Goal: Task Accomplishment & Management: Use online tool/utility

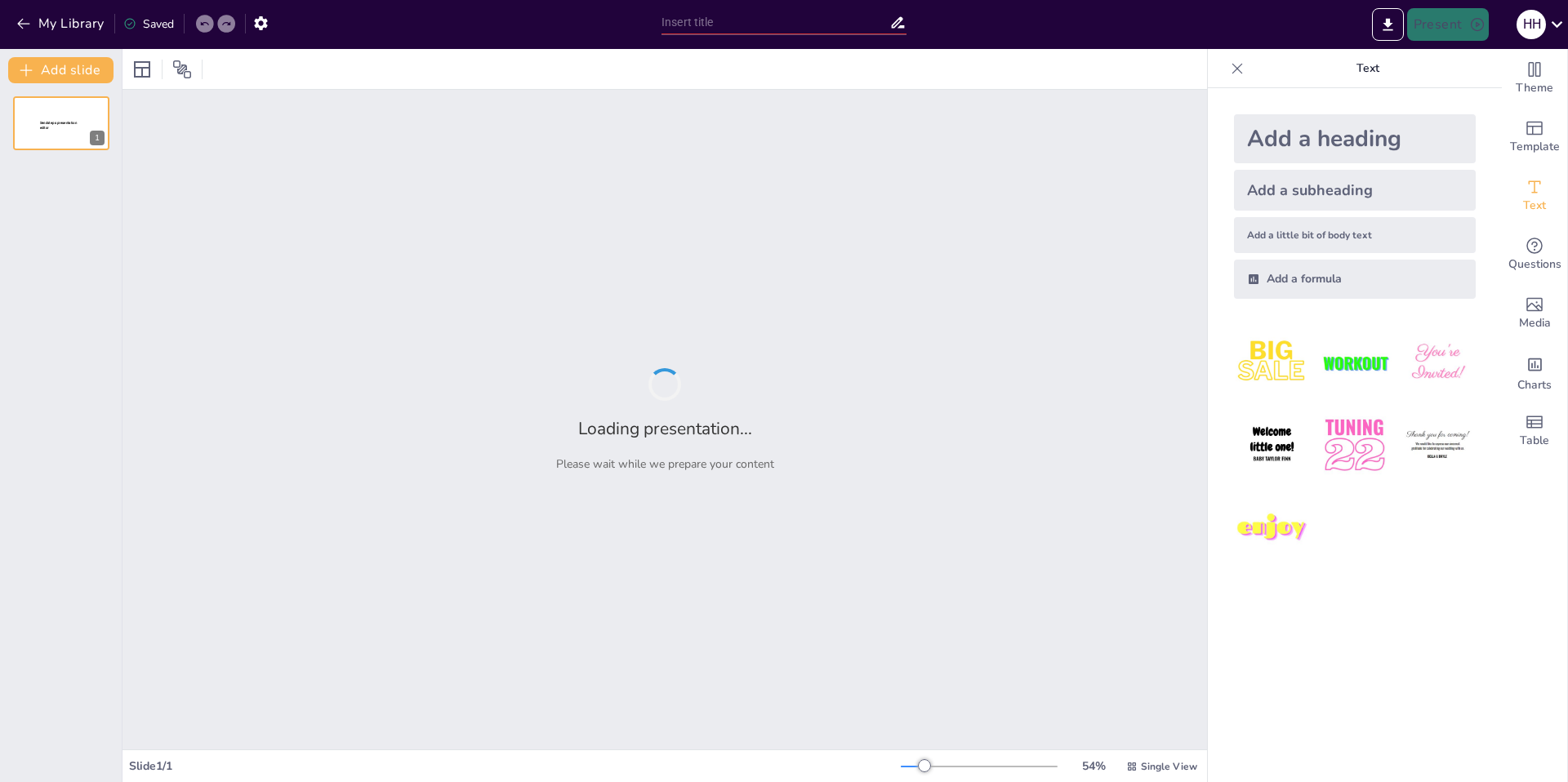
type input "De kroonjuwelen"
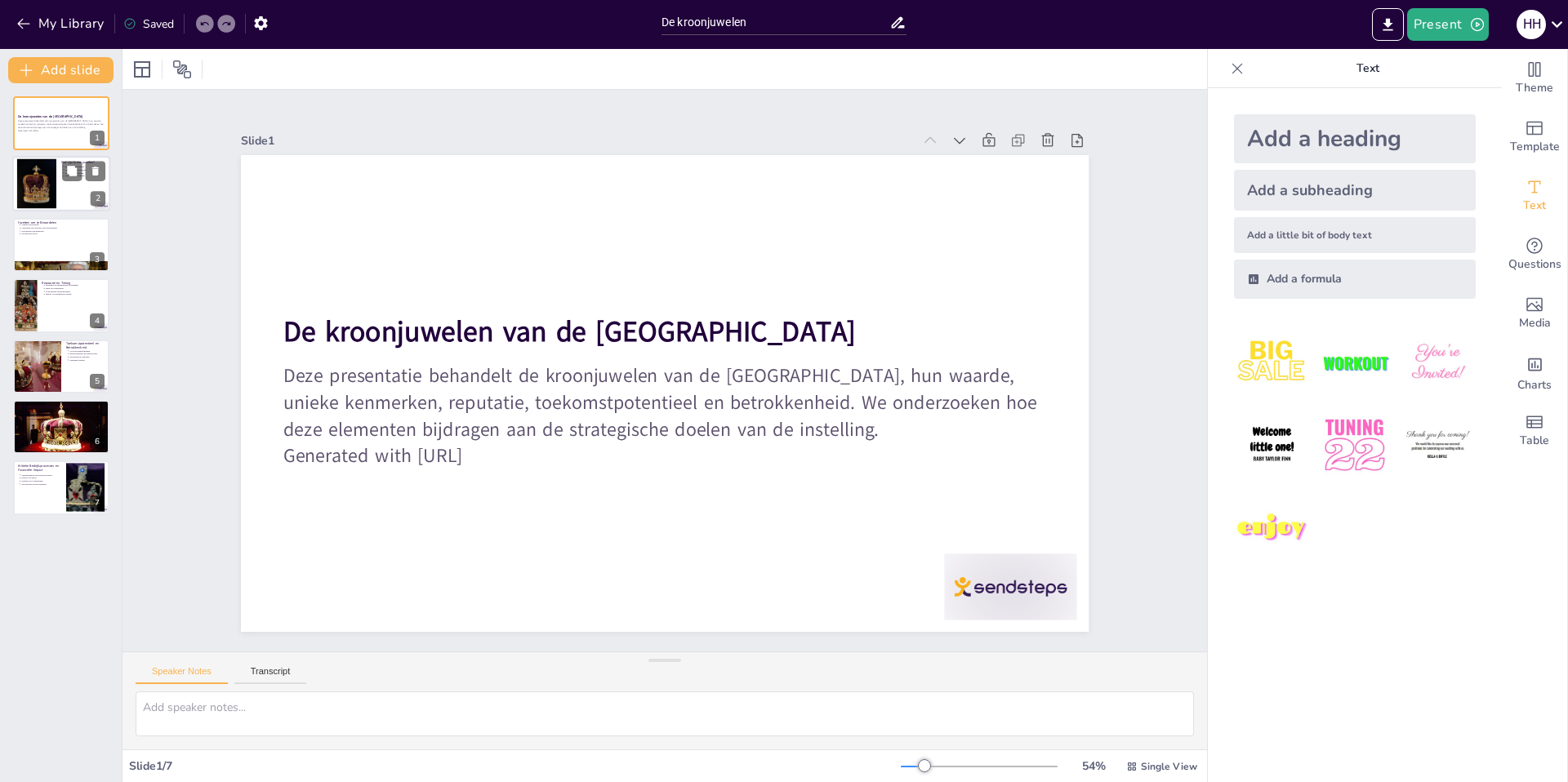
click at [73, 196] on div at bounding box center [61, 185] width 98 height 56
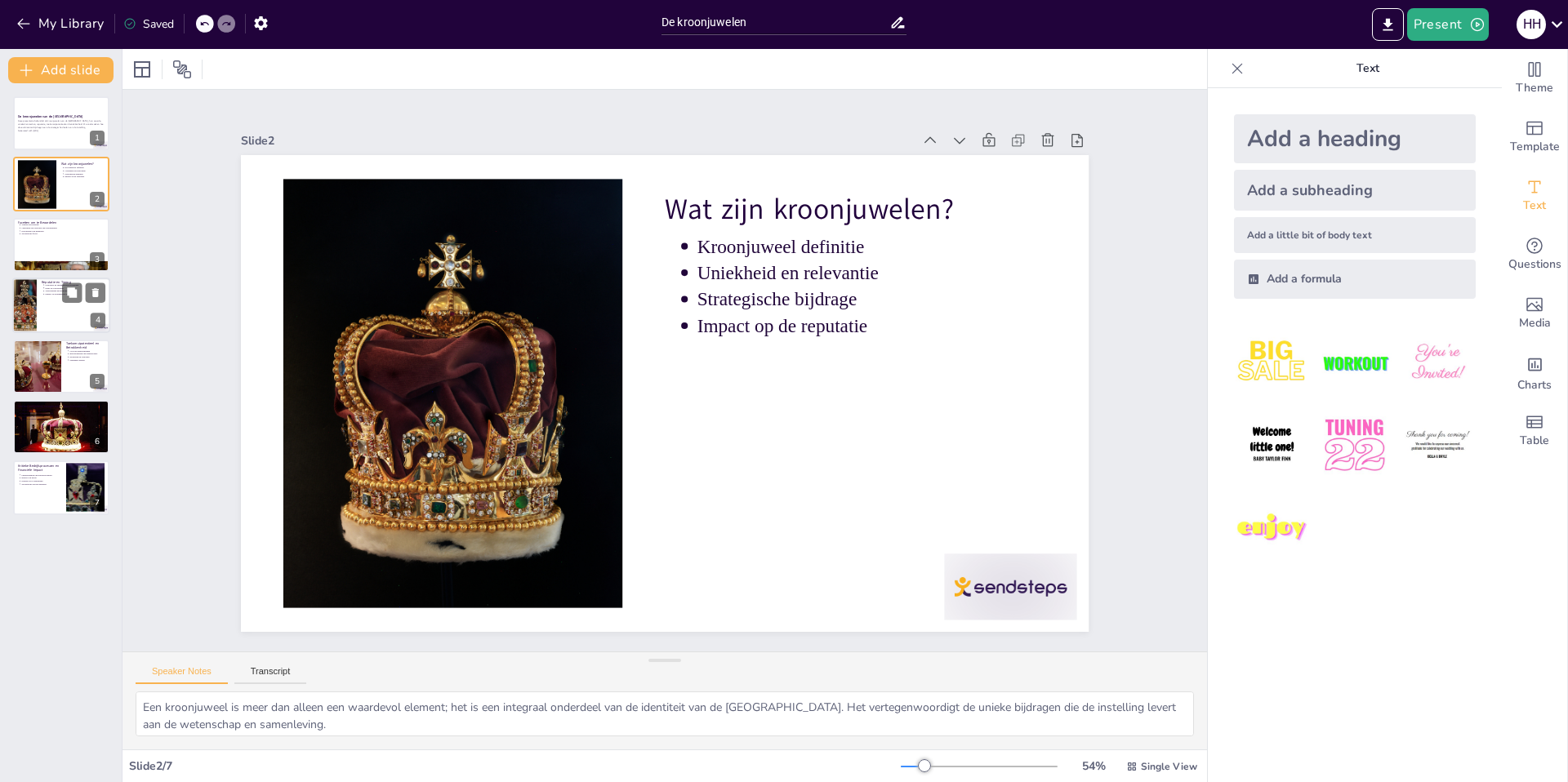
click at [63, 314] on div at bounding box center [61, 305] width 98 height 56
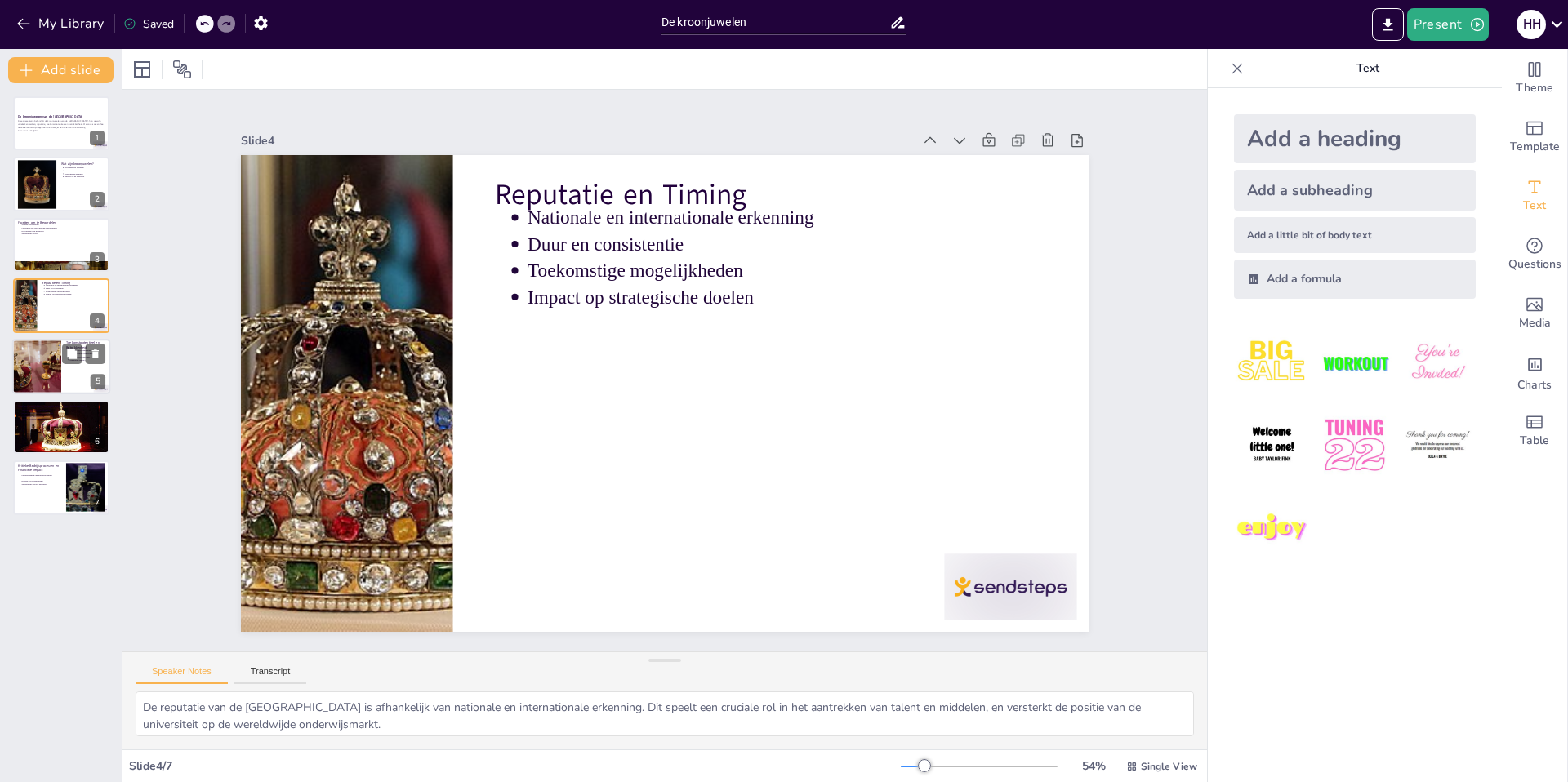
click at [64, 374] on div at bounding box center [61, 366] width 98 height 56
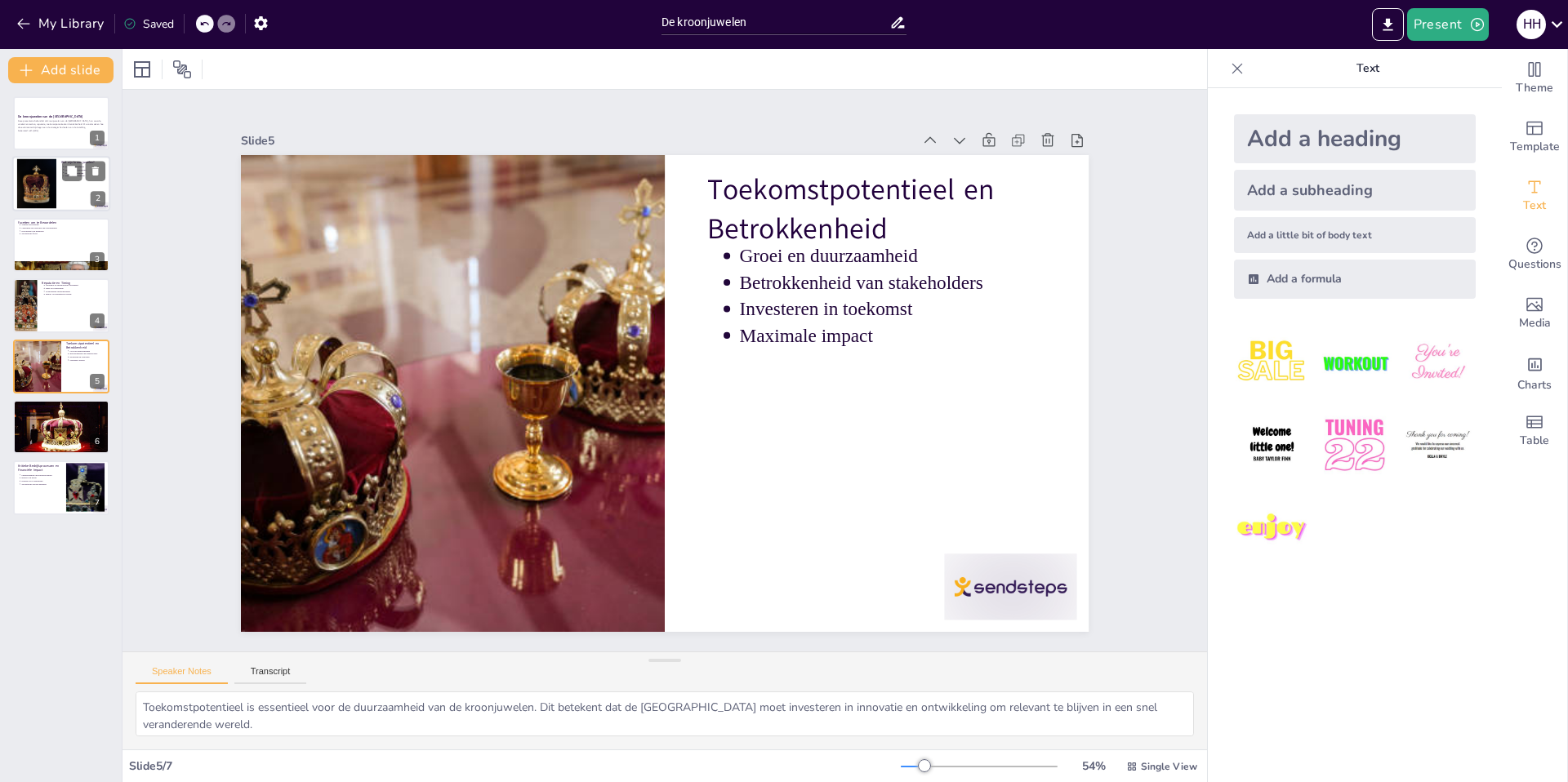
click at [69, 185] on div at bounding box center [61, 185] width 98 height 56
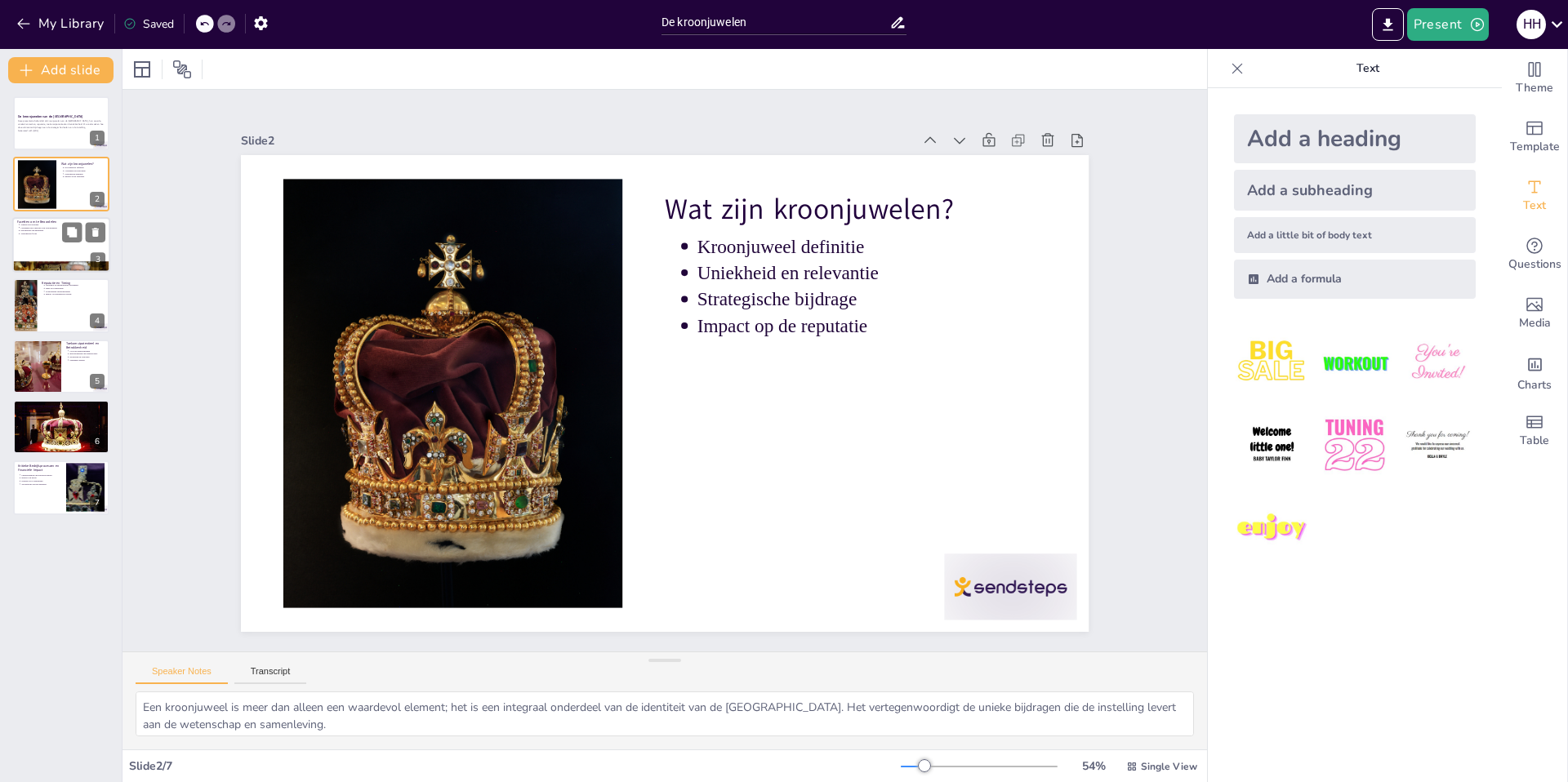
click at [60, 234] on p "Strategische focus" at bounding box center [63, 234] width 85 height 4
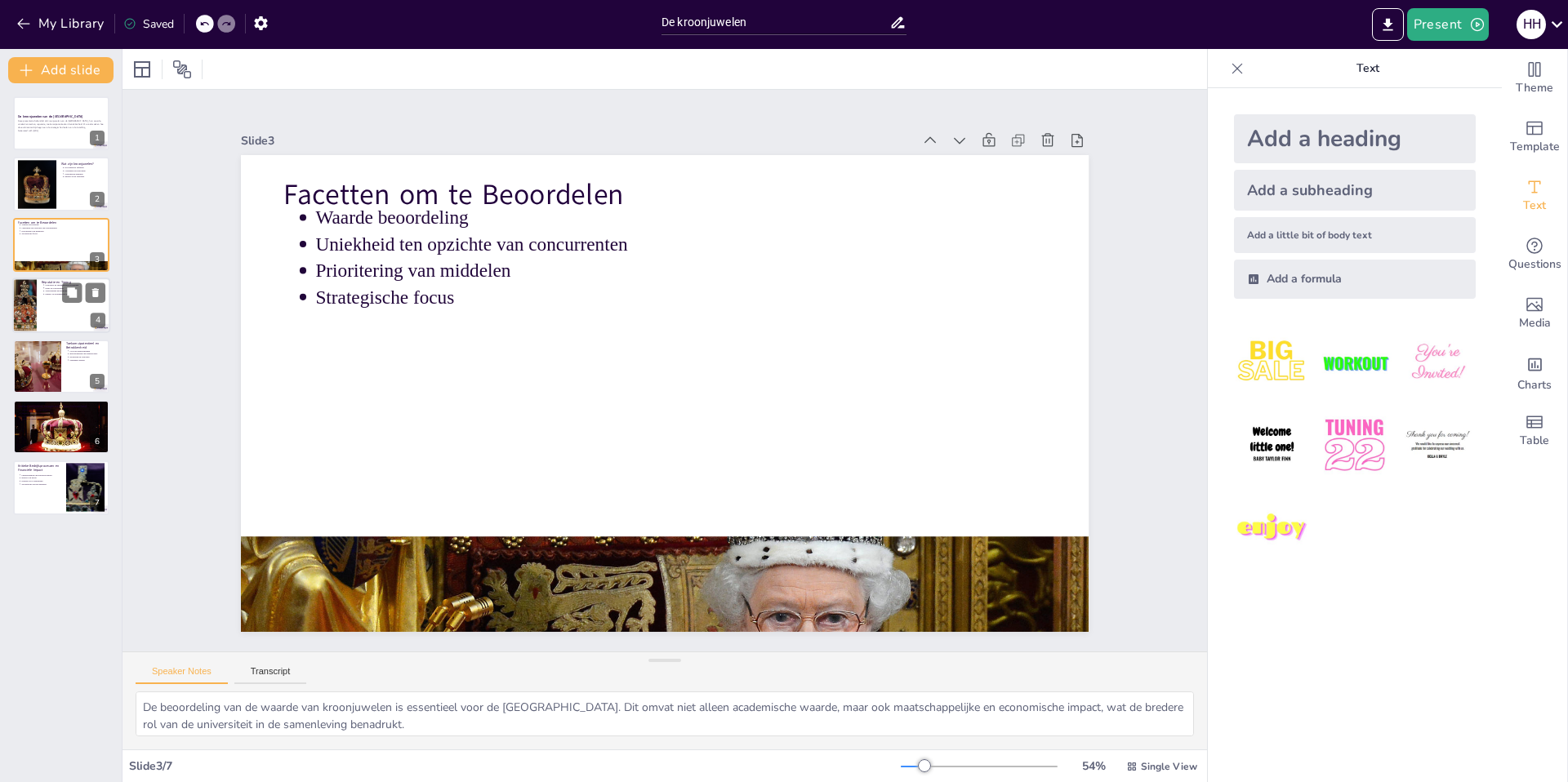
click at [65, 309] on div at bounding box center [61, 305] width 98 height 56
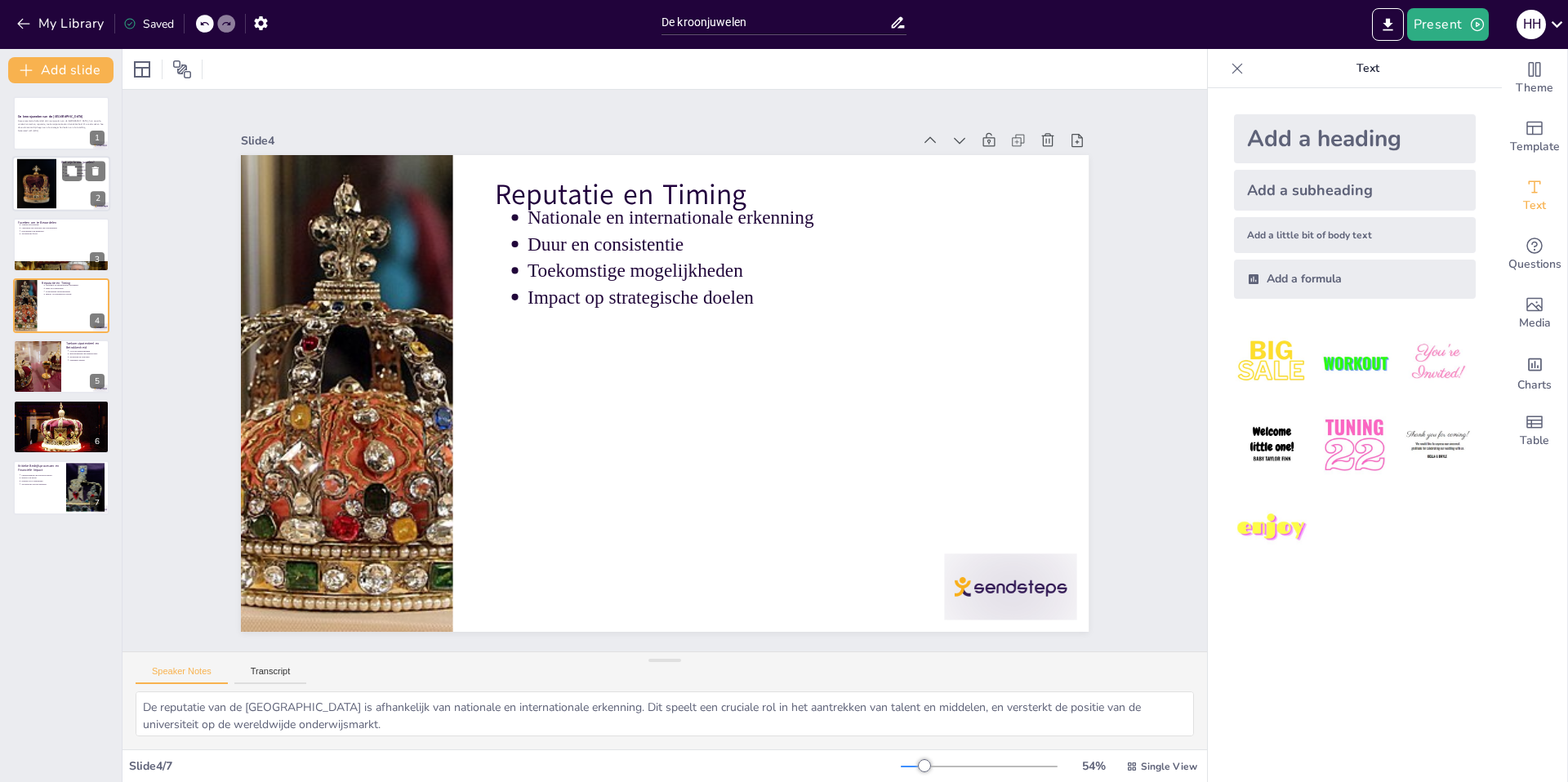
click at [50, 188] on div at bounding box center [37, 185] width 40 height 50
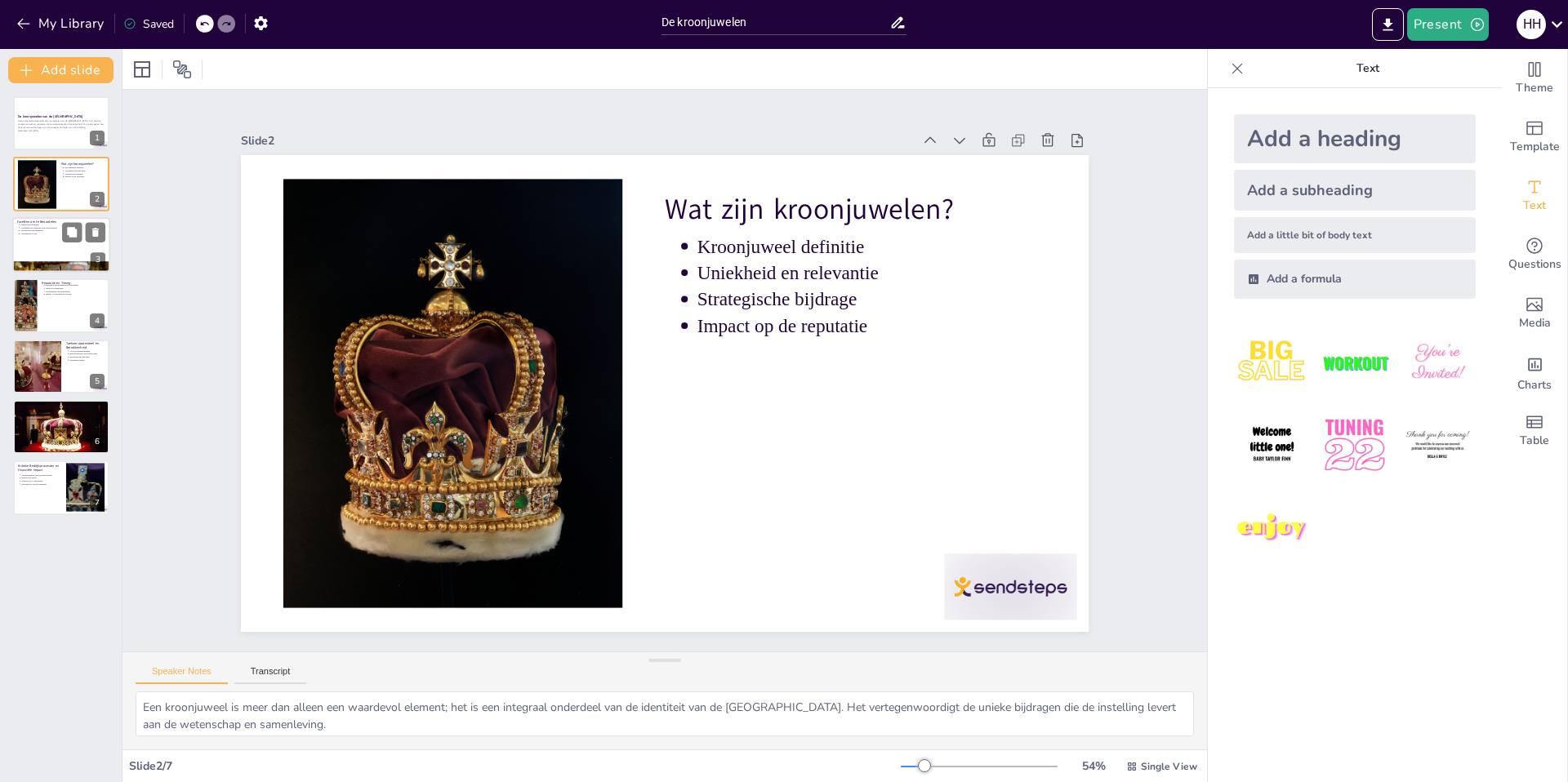
click at [49, 244] on div at bounding box center [61, 245] width 98 height 56
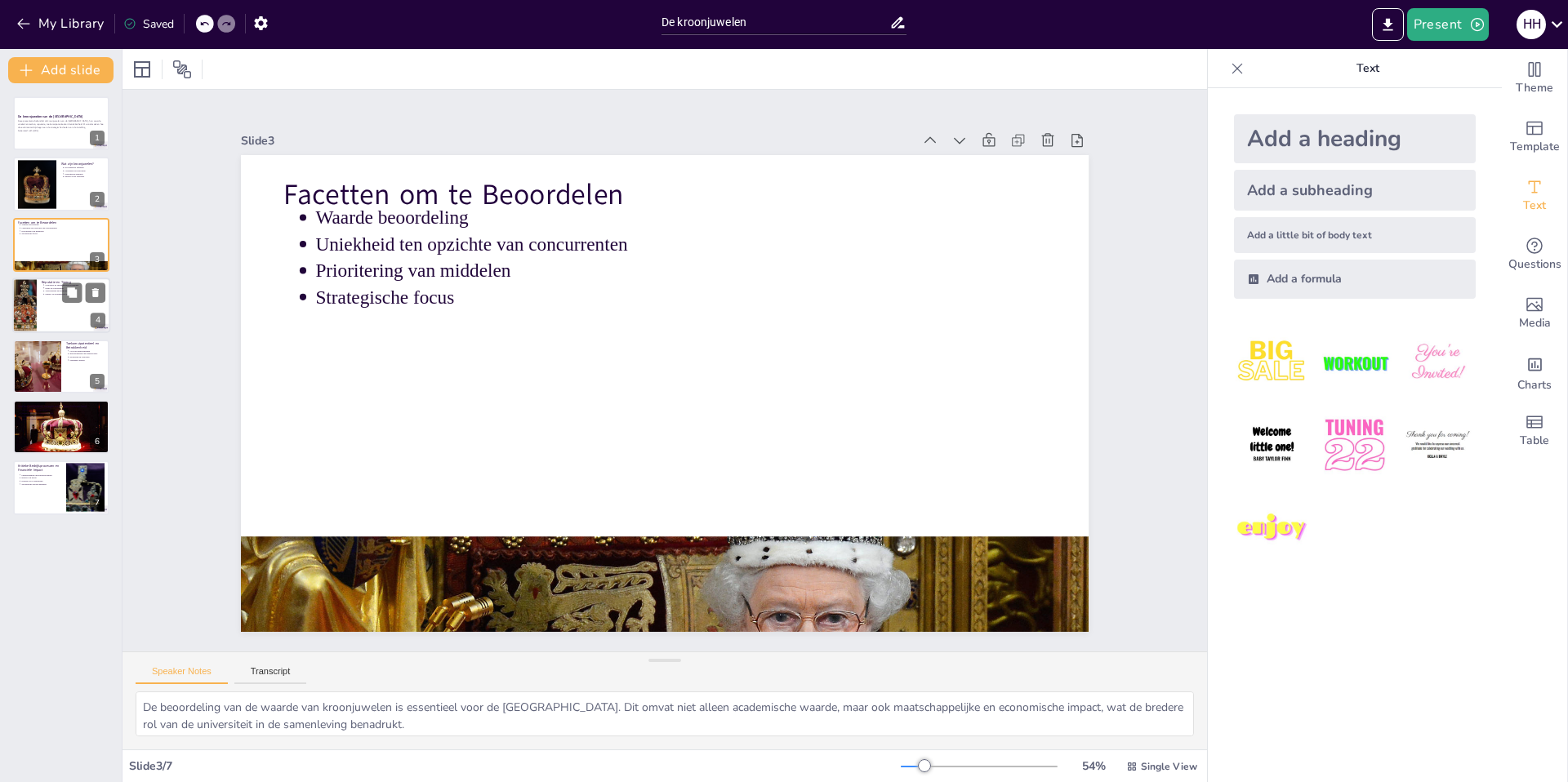
click at [48, 310] on div at bounding box center [61, 305] width 98 height 56
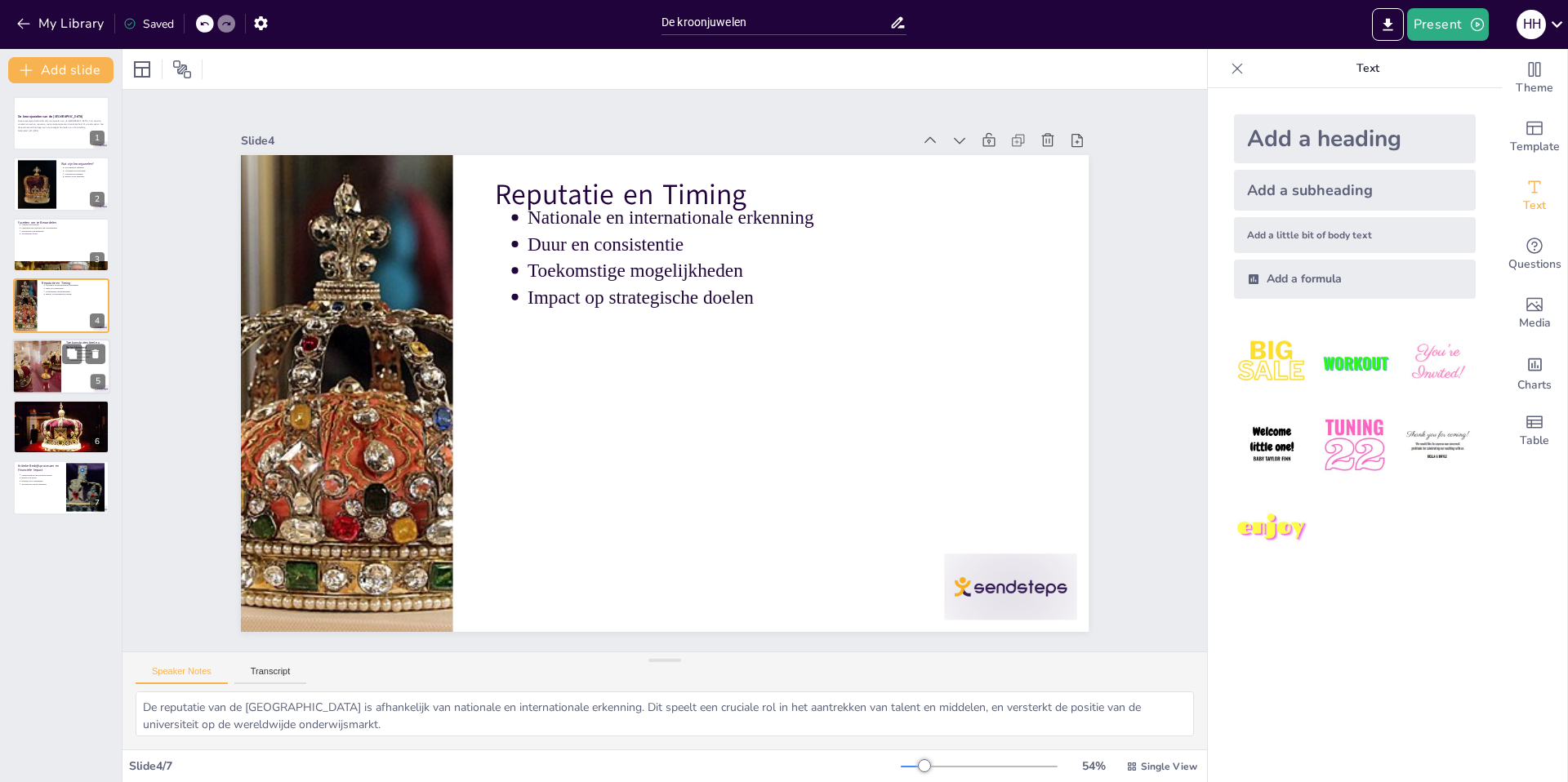
click at [53, 369] on div at bounding box center [37, 366] width 83 height 56
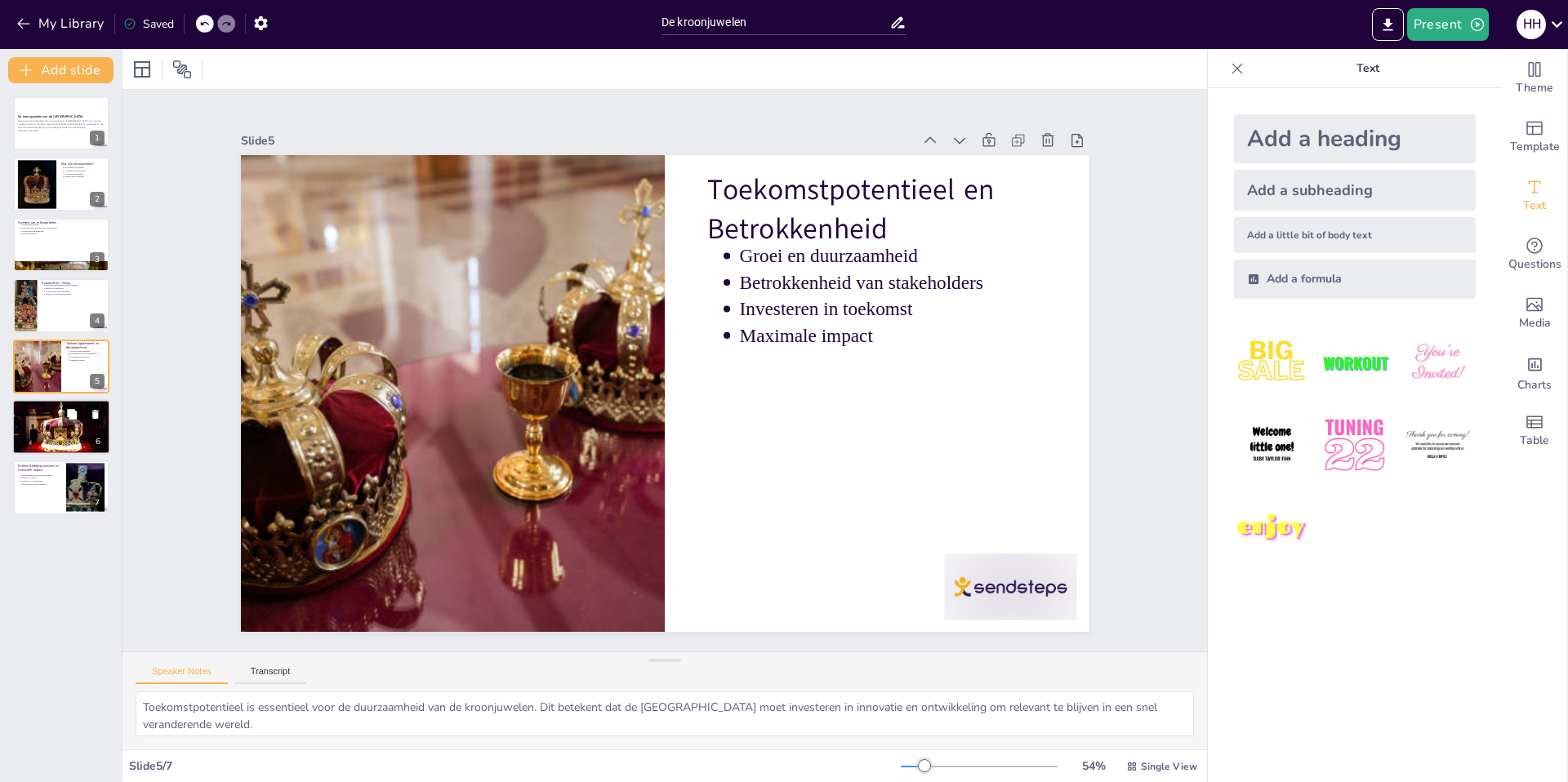
click at [50, 419] on p "Waarde en impact behouden" at bounding box center [63, 420] width 85 height 4
type textarea "Vertrouwelijkheid is cruciaal voor het beschermen van gevoelige informatie die …"
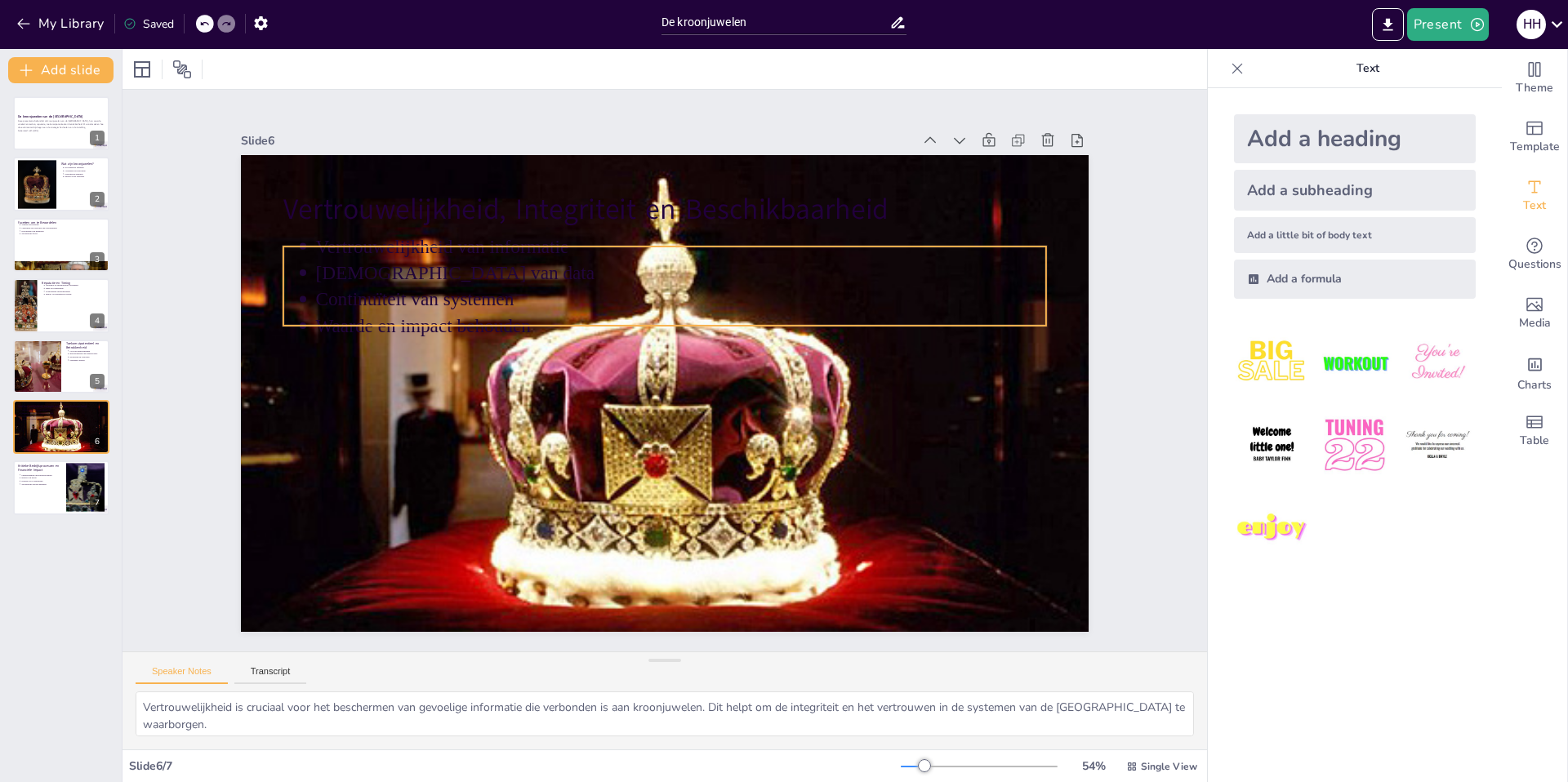
click at [434, 267] on p "[DEMOGRAPHIC_DATA] van data" at bounding box center [727, 294] width 646 height 389
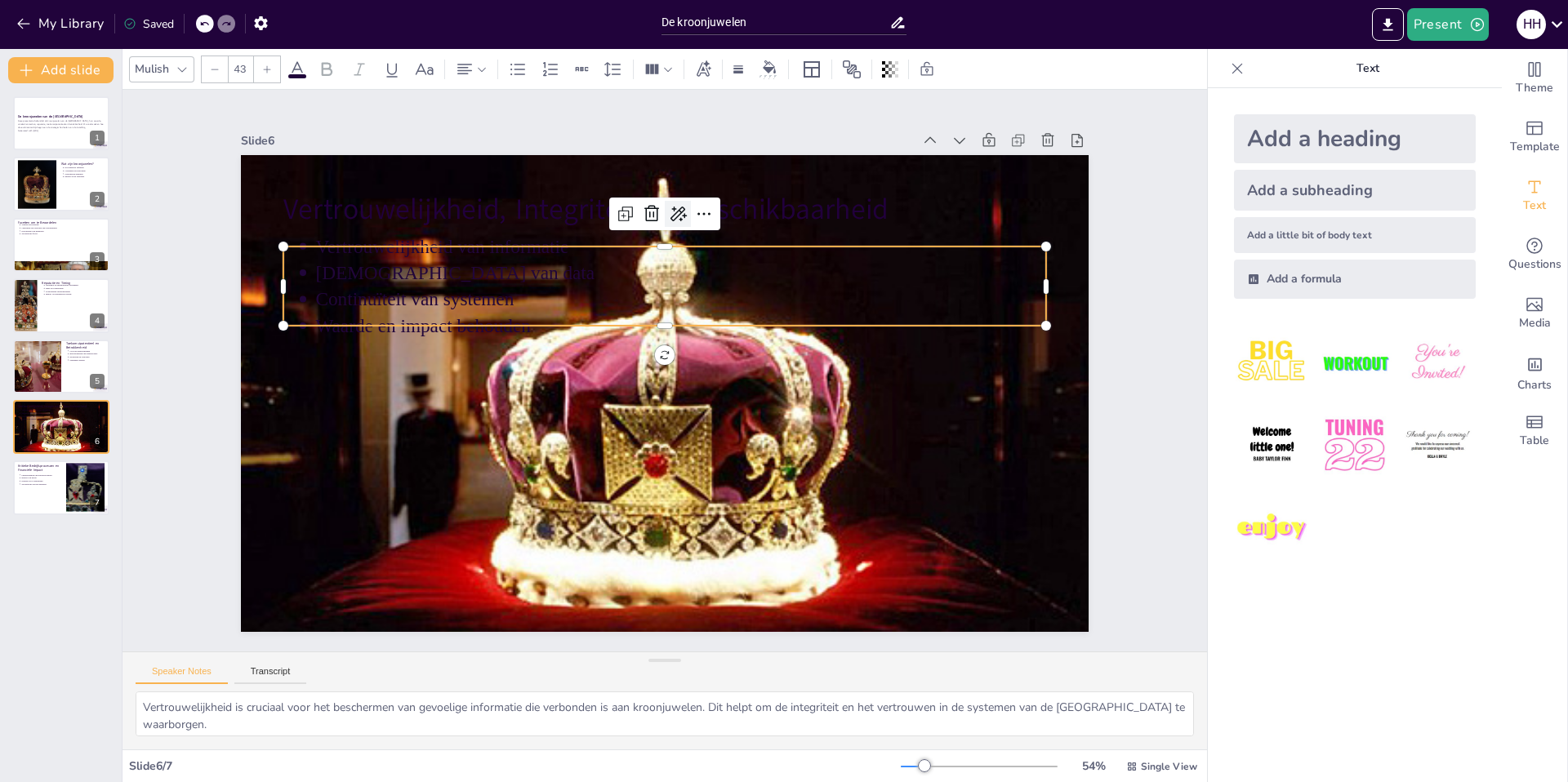
click at [713, 213] on icon at bounding box center [725, 225] width 24 height 24
click at [520, 242] on p "Vertrouwelijkheid van informatie" at bounding box center [750, 279] width 607 height 451
click at [297, 68] on icon at bounding box center [297, 70] width 20 height 20
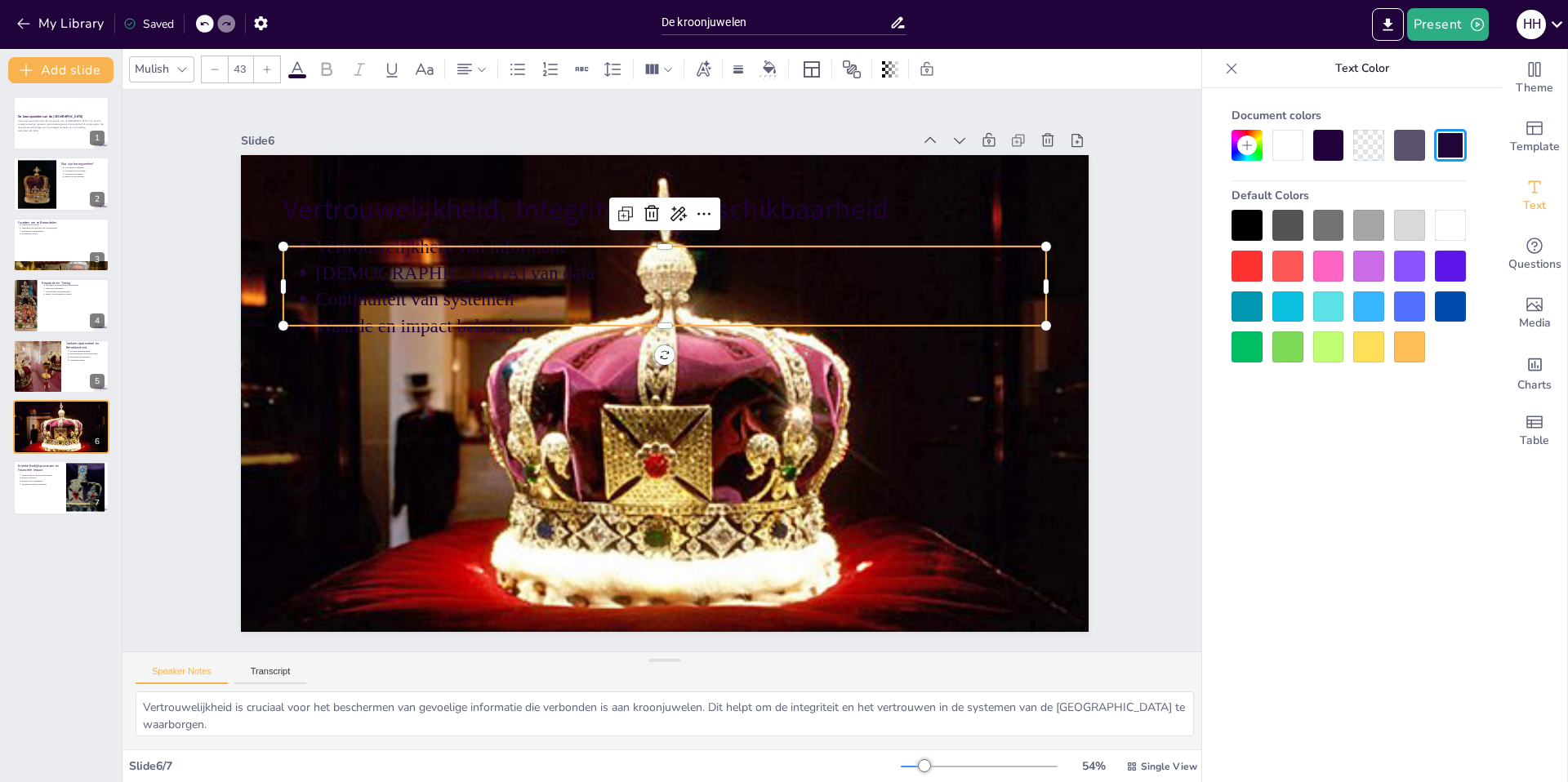
click at [1380, 308] on div at bounding box center [1368, 306] width 31 height 31
type input "--"
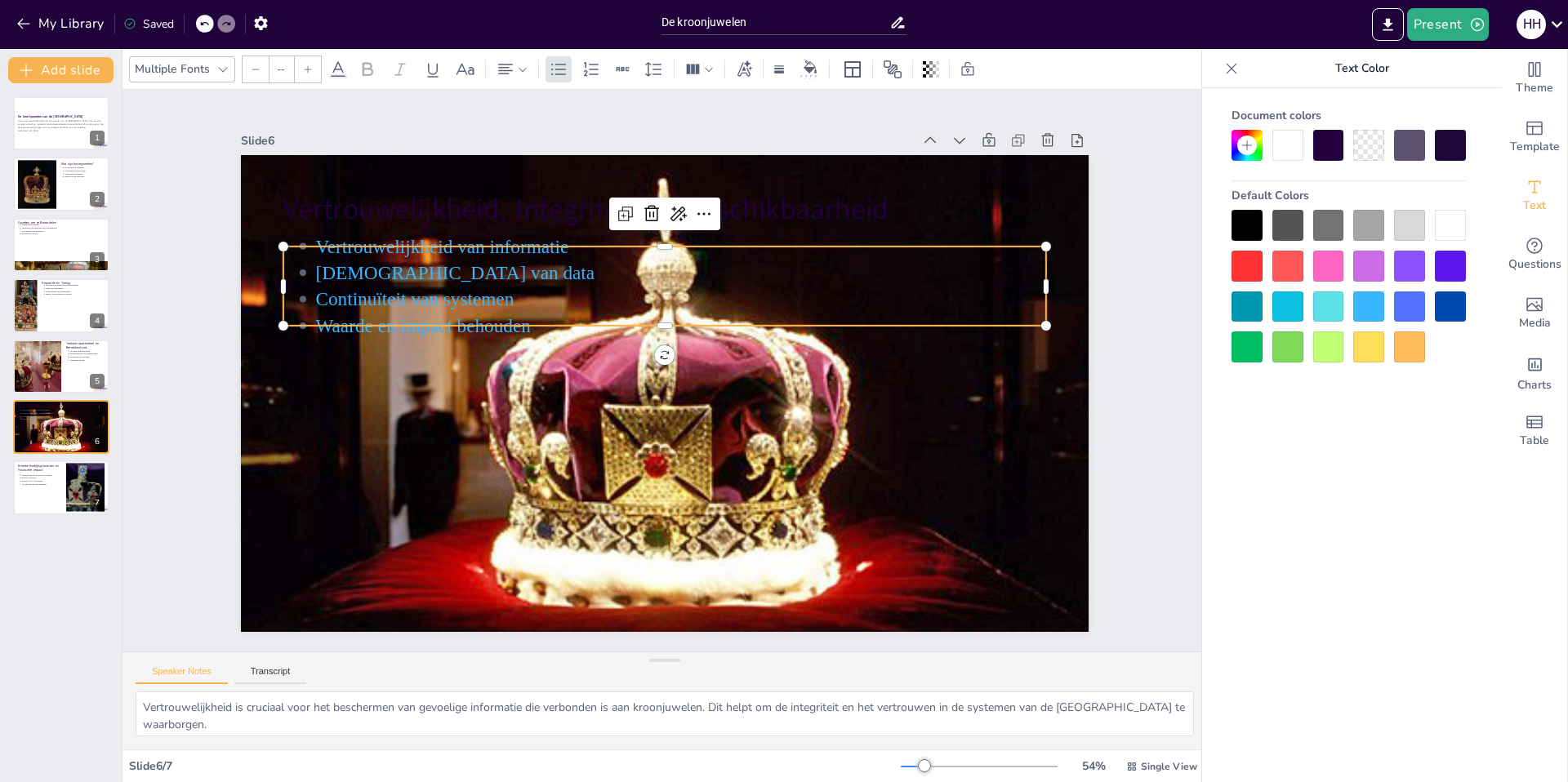
click at [1447, 226] on div at bounding box center [1450, 225] width 31 height 31
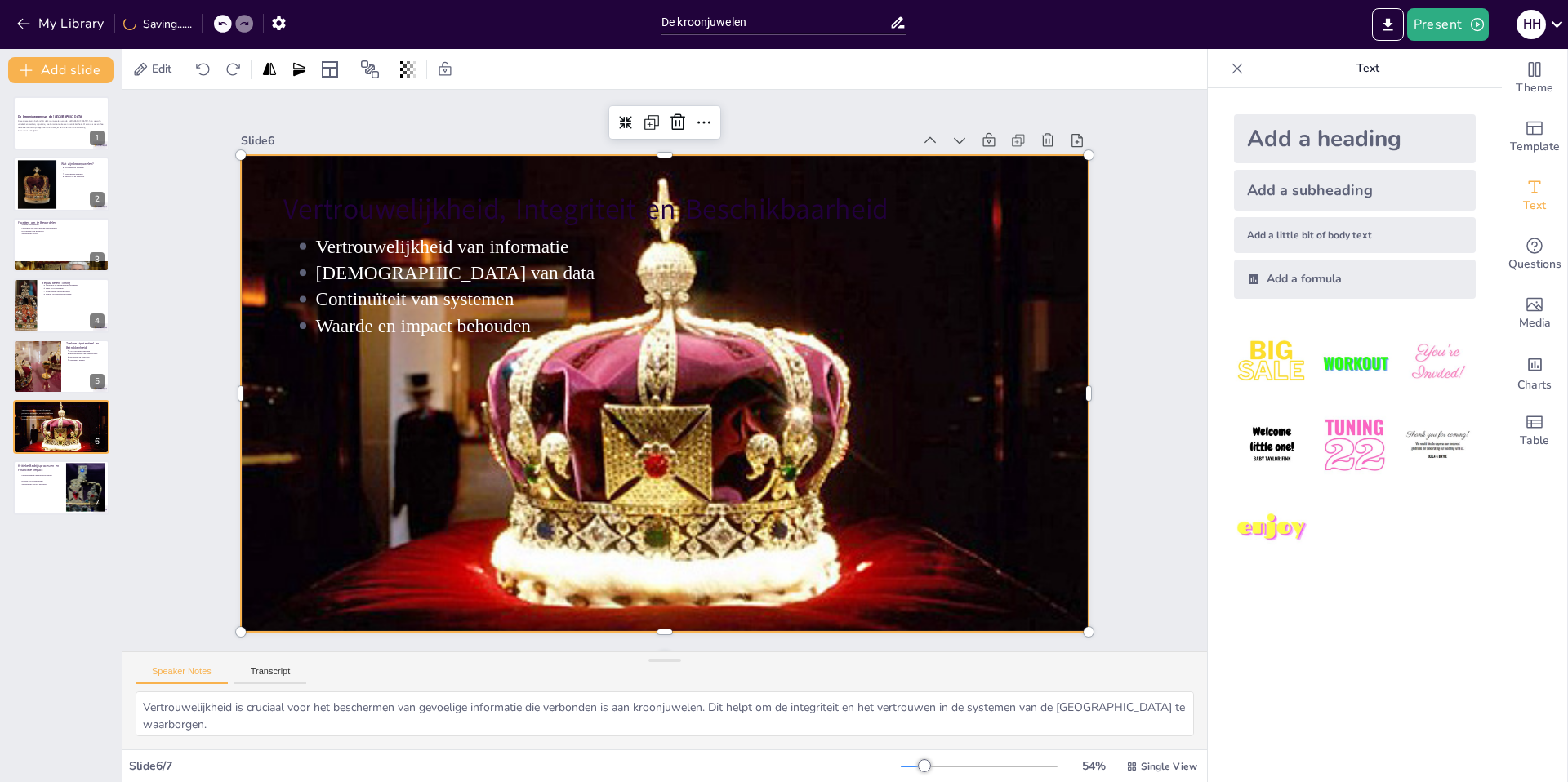
click at [947, 420] on div at bounding box center [656, 391] width 1020 height 803
click at [41, 492] on div at bounding box center [61, 488] width 98 height 56
type textarea "Kritieke bedrijfsprocessen zijn essentieel voor de kernactiviteiten van de TU D…"
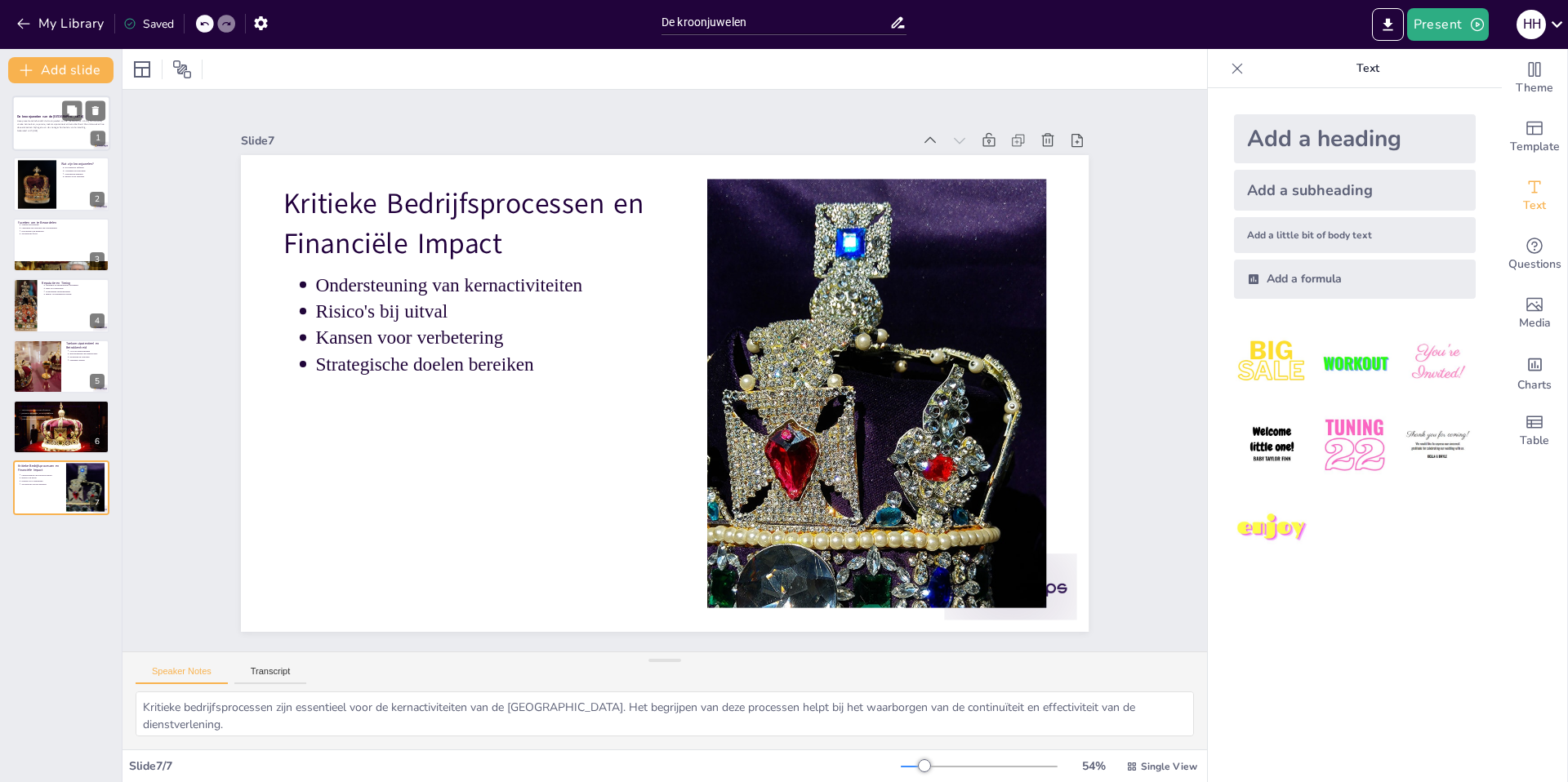
click at [59, 126] on p "Deze presentatie behandelt de kroonjuwelen van de [GEOGRAPHIC_DATA], hun waarde…" at bounding box center [61, 125] width 88 height 9
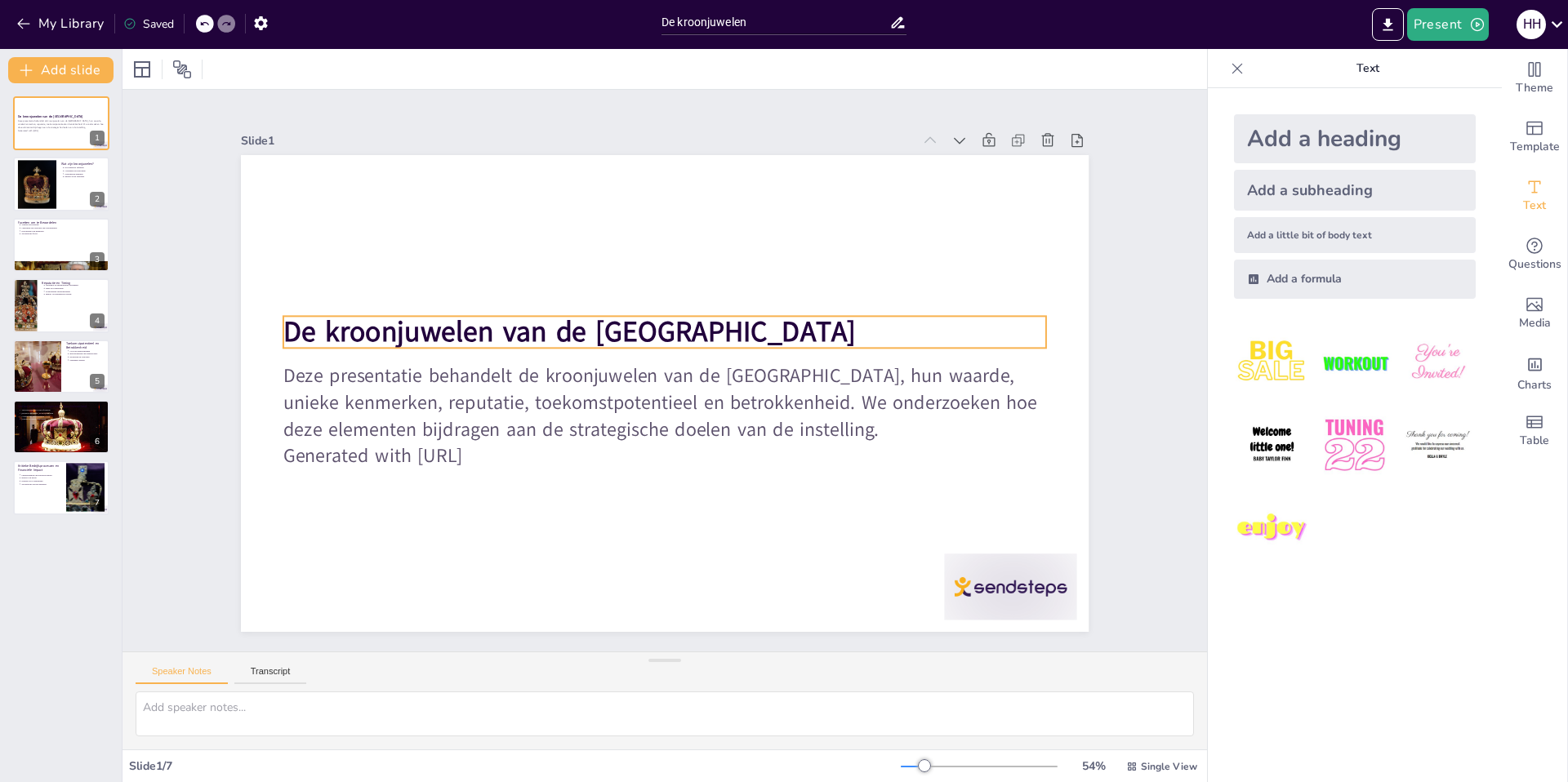
click at [688, 323] on p "De kroonjuwelen van de [GEOGRAPHIC_DATA]" at bounding box center [668, 331] width 762 height 118
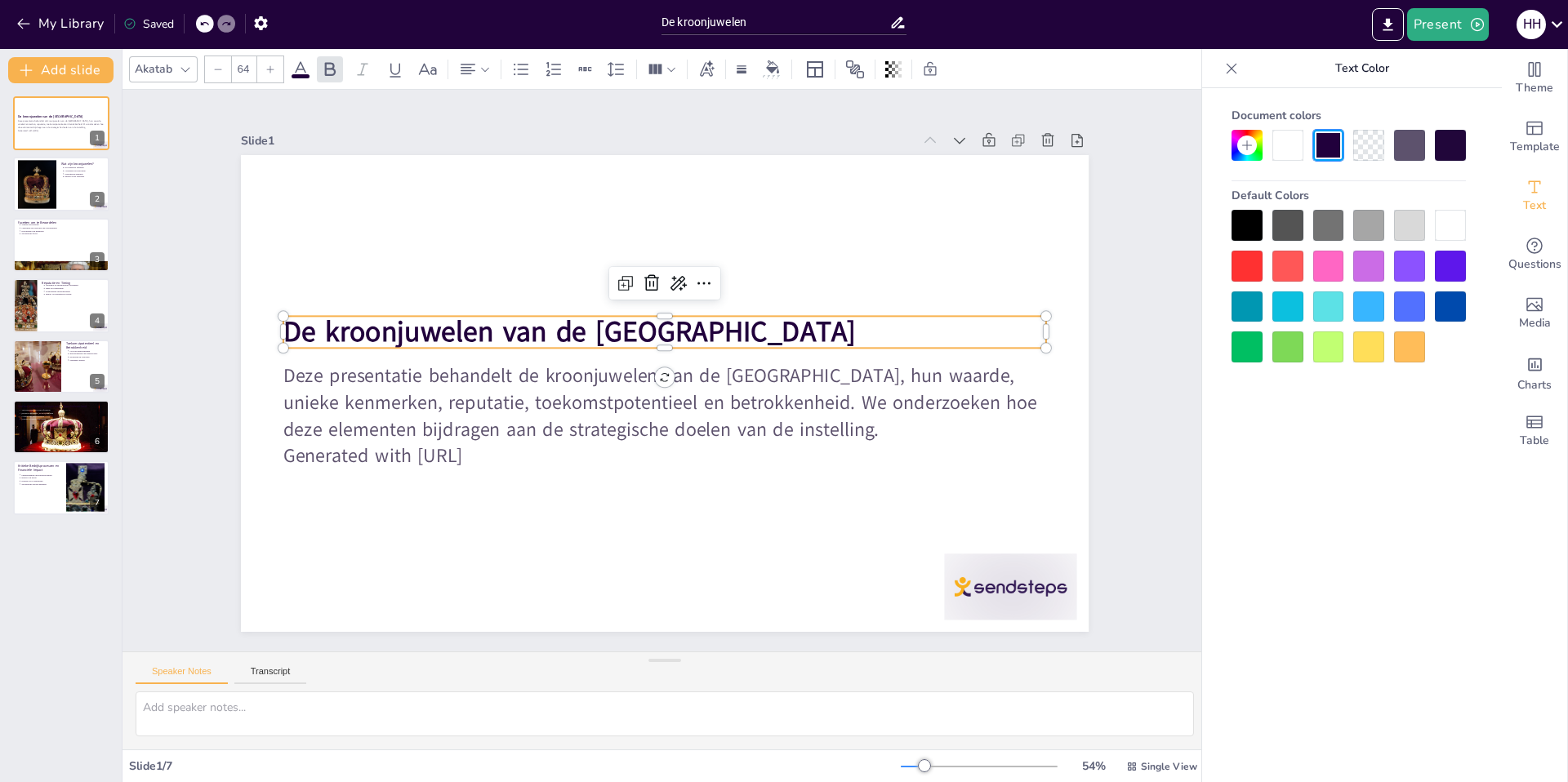
click at [679, 326] on strong "De kroonjuwelen van de [GEOGRAPHIC_DATA]" at bounding box center [610, 283] width 486 height 367
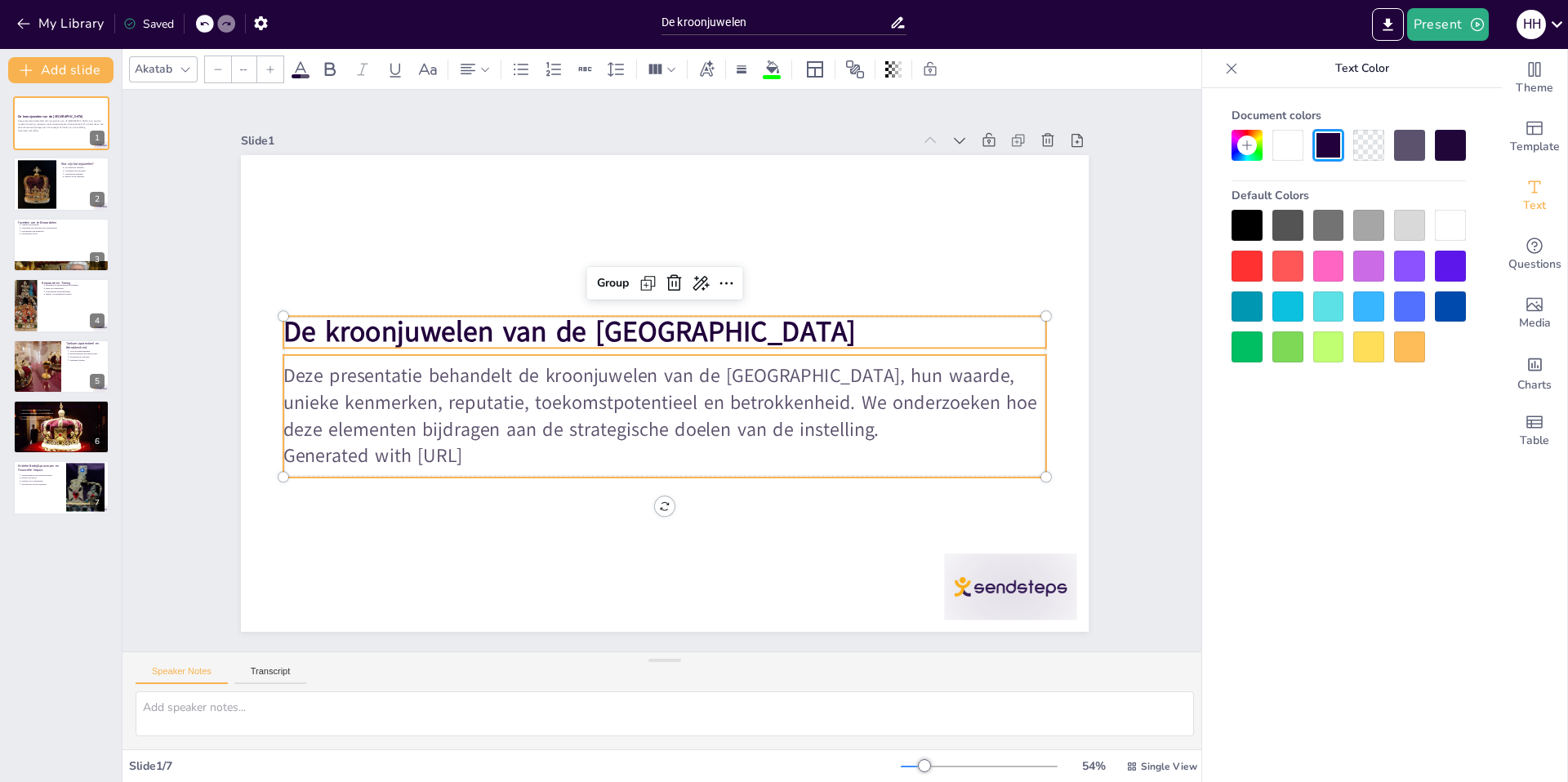
click at [561, 365] on p "Deze presentatie behandelt de kroonjuwelen van de [GEOGRAPHIC_DATA], hun waarde…" at bounding box center [661, 403] width 767 height 159
click at [744, 304] on icon at bounding box center [750, 306] width 13 height 6
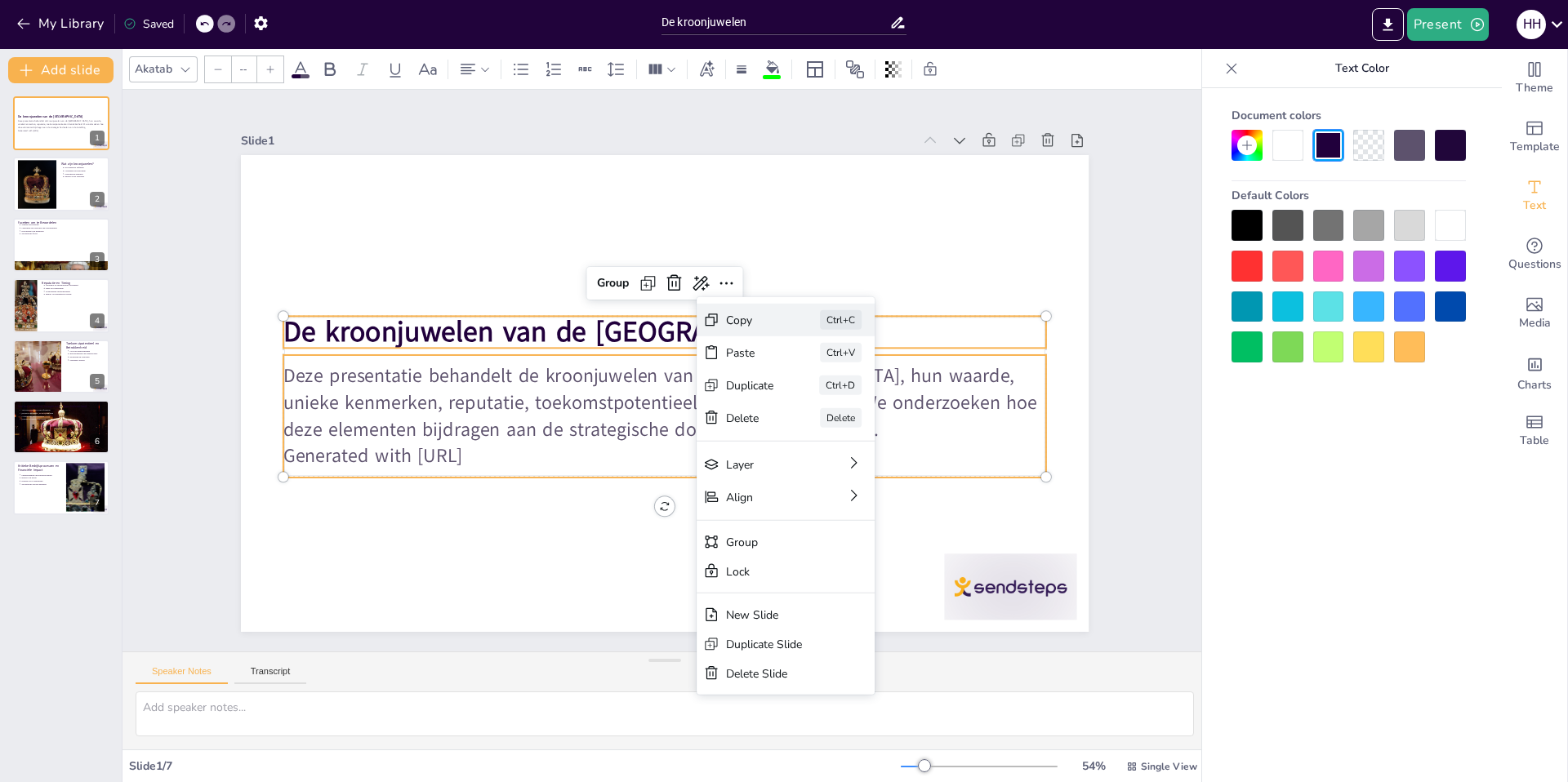
click at [596, 540] on div "Copy" at bounding box center [583, 565] width 25 height 51
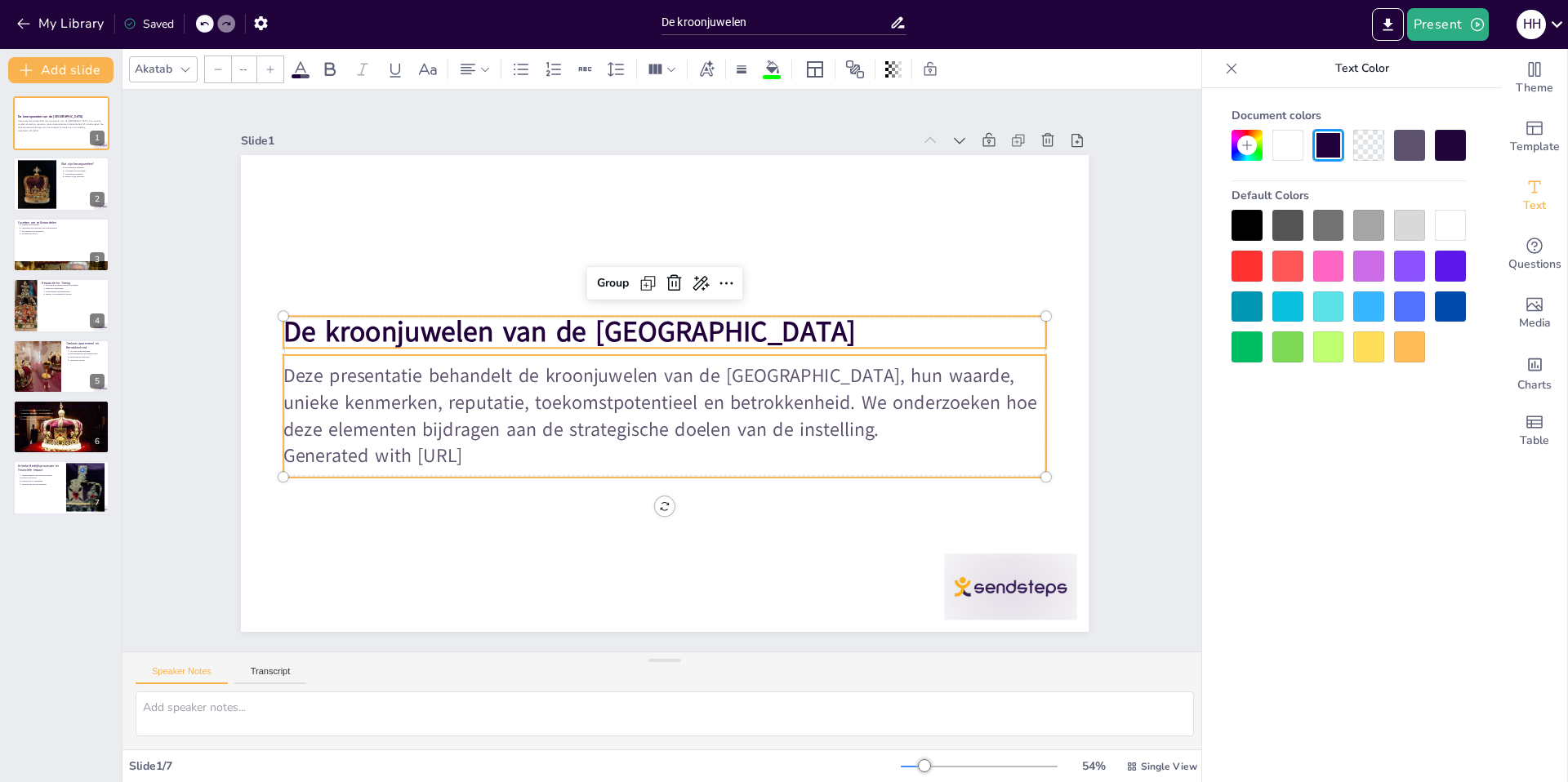
click at [696, 376] on p "Deze presentatie behandelt de kroonjuwelen van de [GEOGRAPHIC_DATA], hun waarde…" at bounding box center [645, 397] width 664 height 512
type input "43"
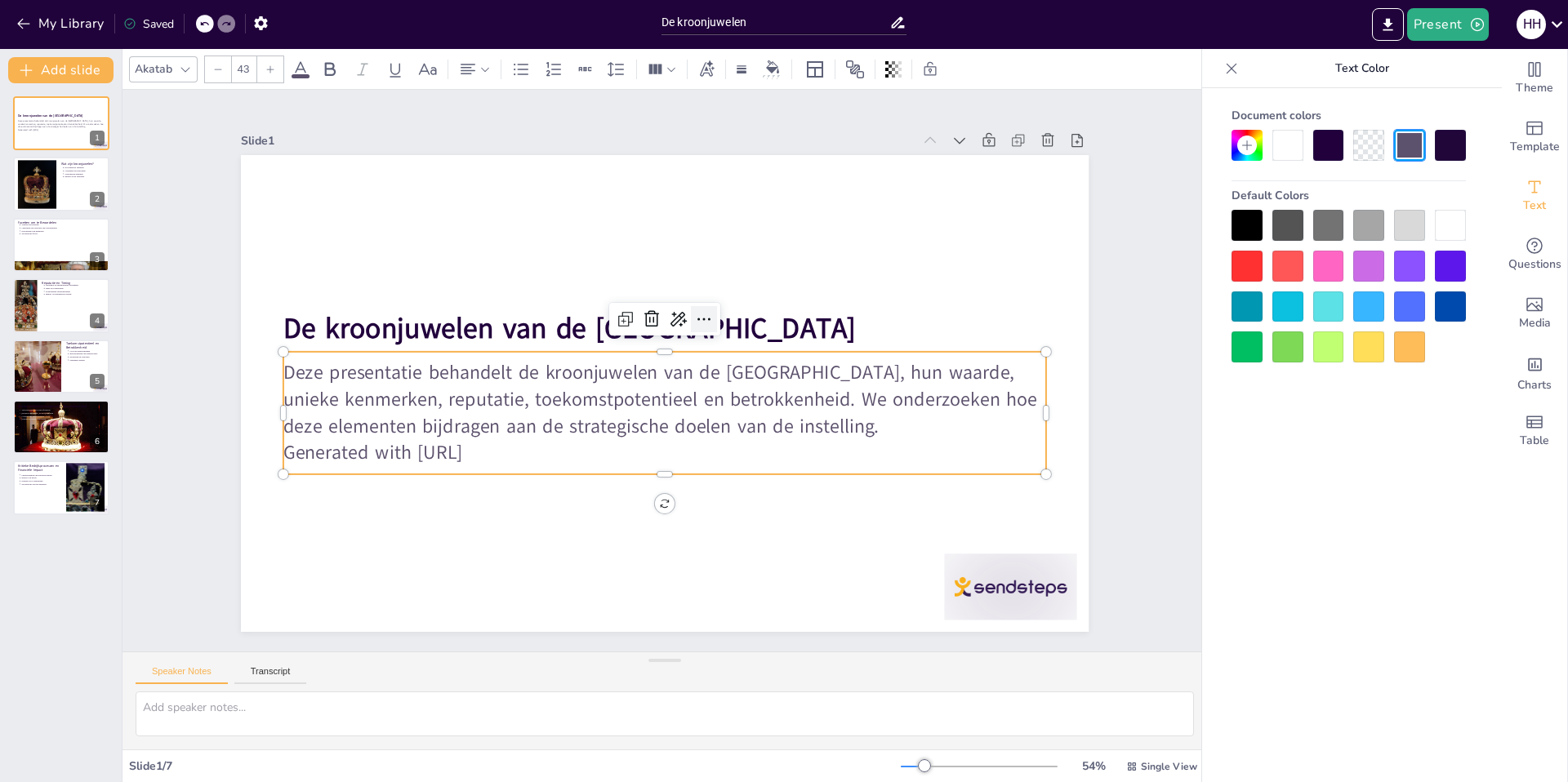
click at [698, 316] on icon at bounding box center [709, 323] width 22 height 21
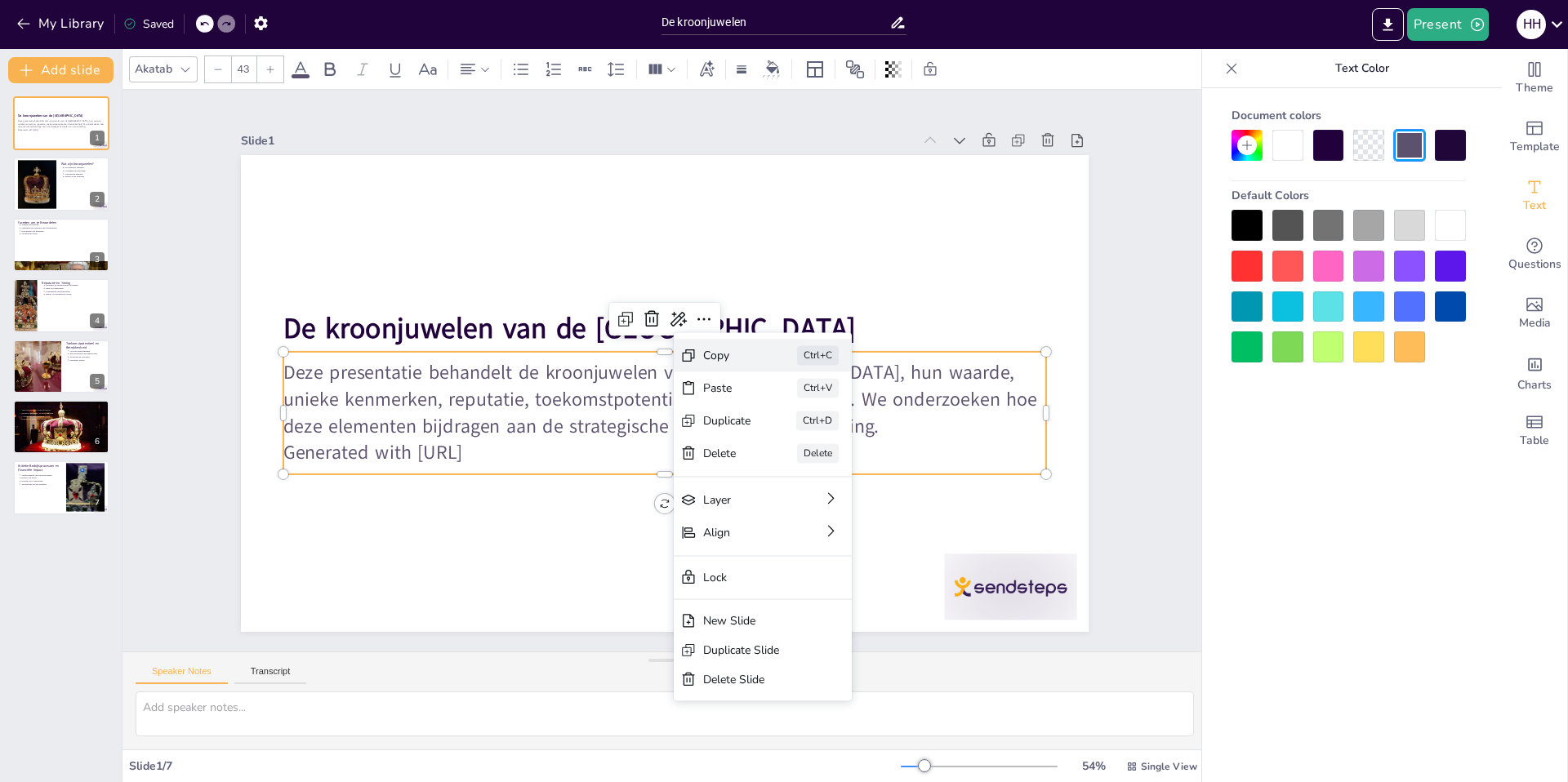
click at [711, 544] on div "Copy" at bounding box center [693, 569] width 38 height 50
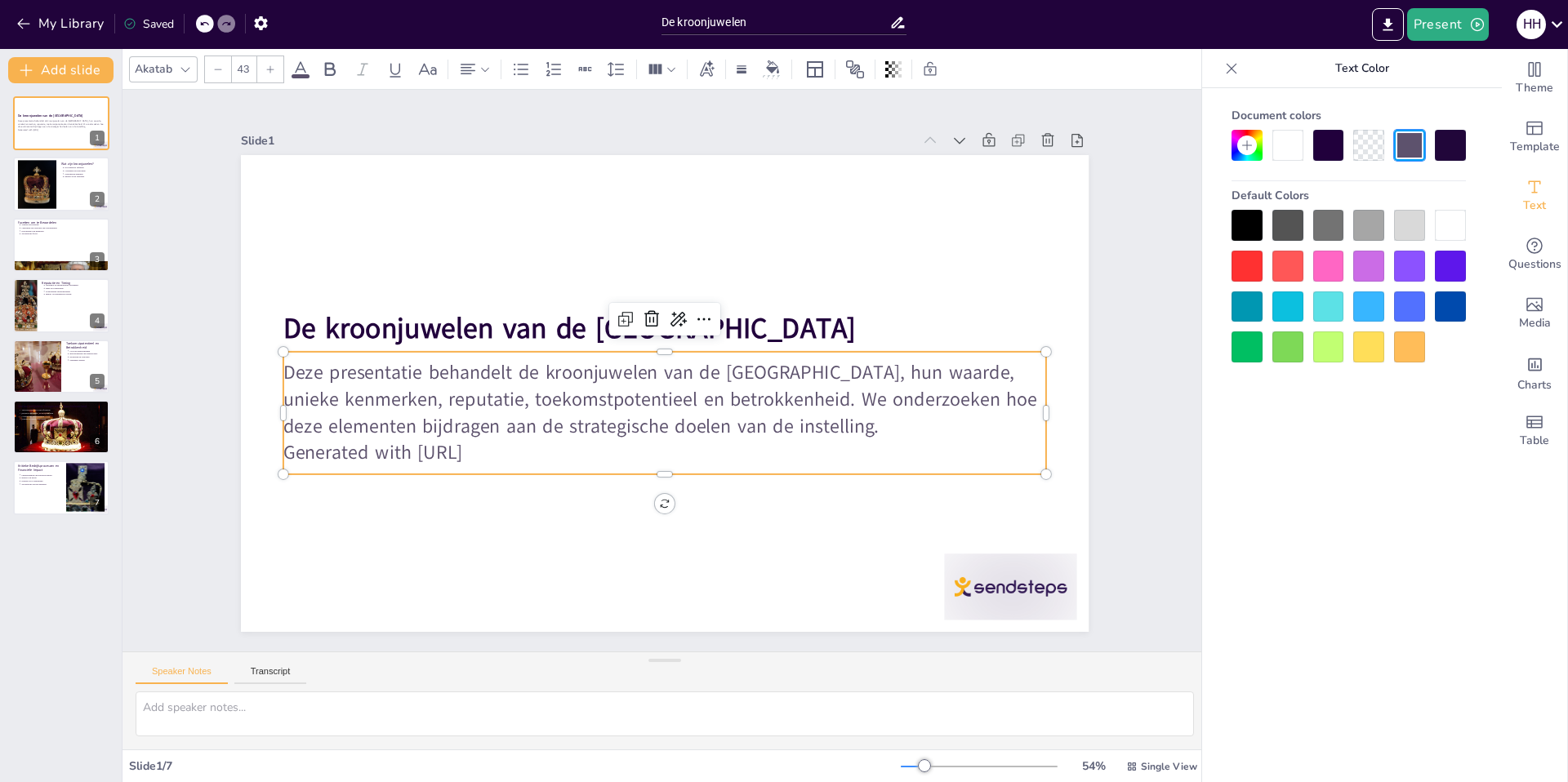
click at [530, 442] on p "Generated with [URL]" at bounding box center [639, 448] width 734 height 261
click at [814, 424] on p "Deze presentatie behandelt de kroonjuwelen van de [GEOGRAPHIC_DATA], hun waarde…" at bounding box center [641, 387] width 513 height 664
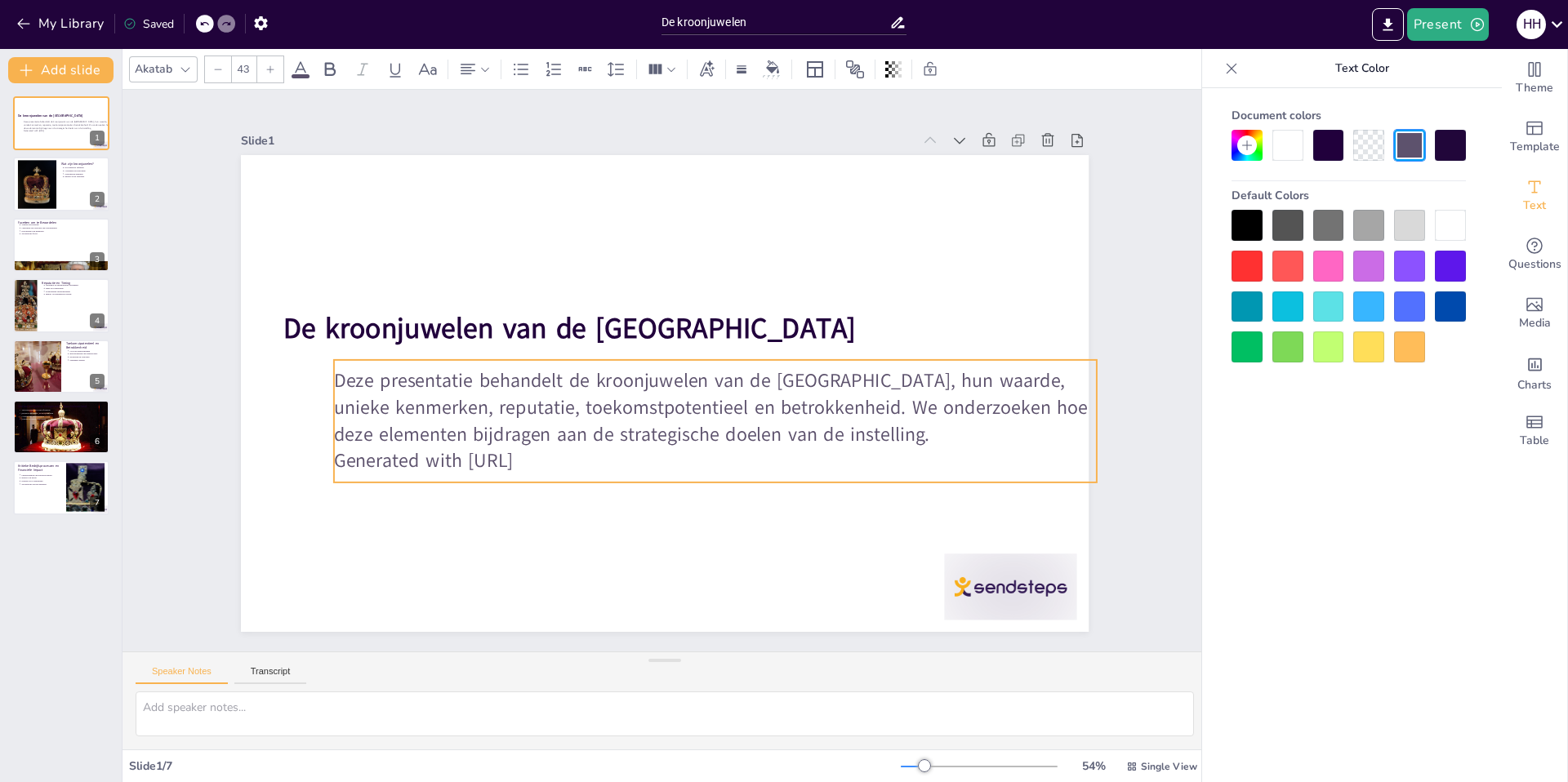
drag, startPoint x: 814, startPoint y: 423, endPoint x: 864, endPoint y: 431, distance: 50.6
click at [864, 374] on p "Deze presentatie behandelt de kroonjuwelen van de [GEOGRAPHIC_DATA], hun waarde…" at bounding box center [614, 333] width 762 height 80
click at [855, 428] on p "Deze presentatie behandelt de kroonjuwelen van de [GEOGRAPHIC_DATA], hun waarde…" at bounding box center [695, 425] width 729 height 382
click at [855, 428] on p "Deze presentatie behandelt de kroonjuwelen van de [GEOGRAPHIC_DATA], hun waarde…" at bounding box center [706, 418] width 762 height 236
drag, startPoint x: 328, startPoint y: 374, endPoint x: 345, endPoint y: 375, distance: 17.0
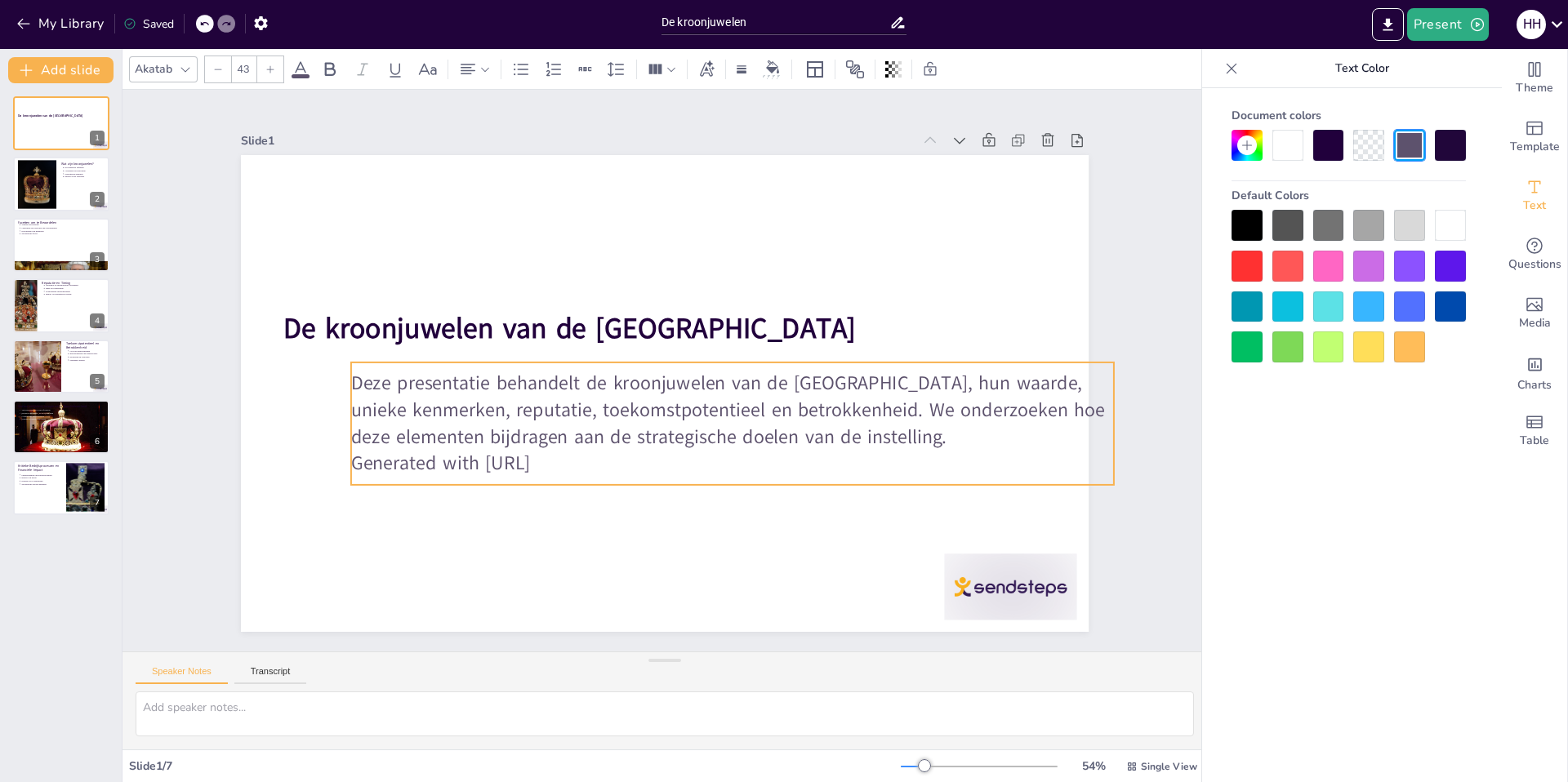
click at [345, 375] on p "Deze presentatie behandelt de kroonjuwelen van de [GEOGRAPHIC_DATA], hun waarde…" at bounding box center [722, 424] width 762 height 236
drag, startPoint x: 593, startPoint y: 450, endPoint x: 620, endPoint y: 447, distance: 27.2
click at [596, 449] on p "Generated with [URL]" at bounding box center [590, 459] width 185 height 752
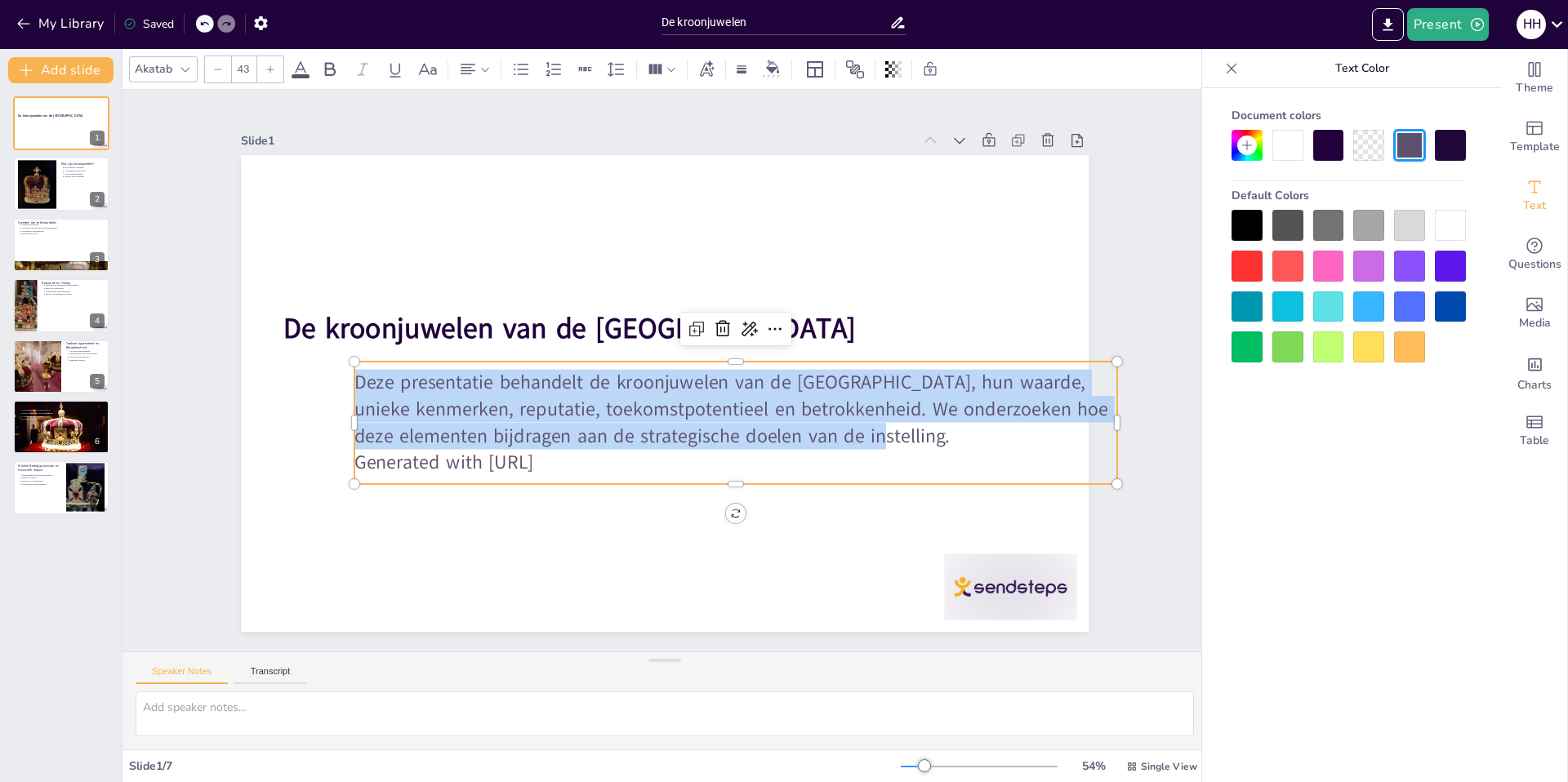
copy p "Deze presentatie behandelt de kroonjuwelen van de [GEOGRAPHIC_DATA], hun waarde…"
click at [76, 191] on div at bounding box center [61, 185] width 98 height 56
type textarea "Een kroonjuweel is meer dan alleen een waardevol element; het is een integraal …"
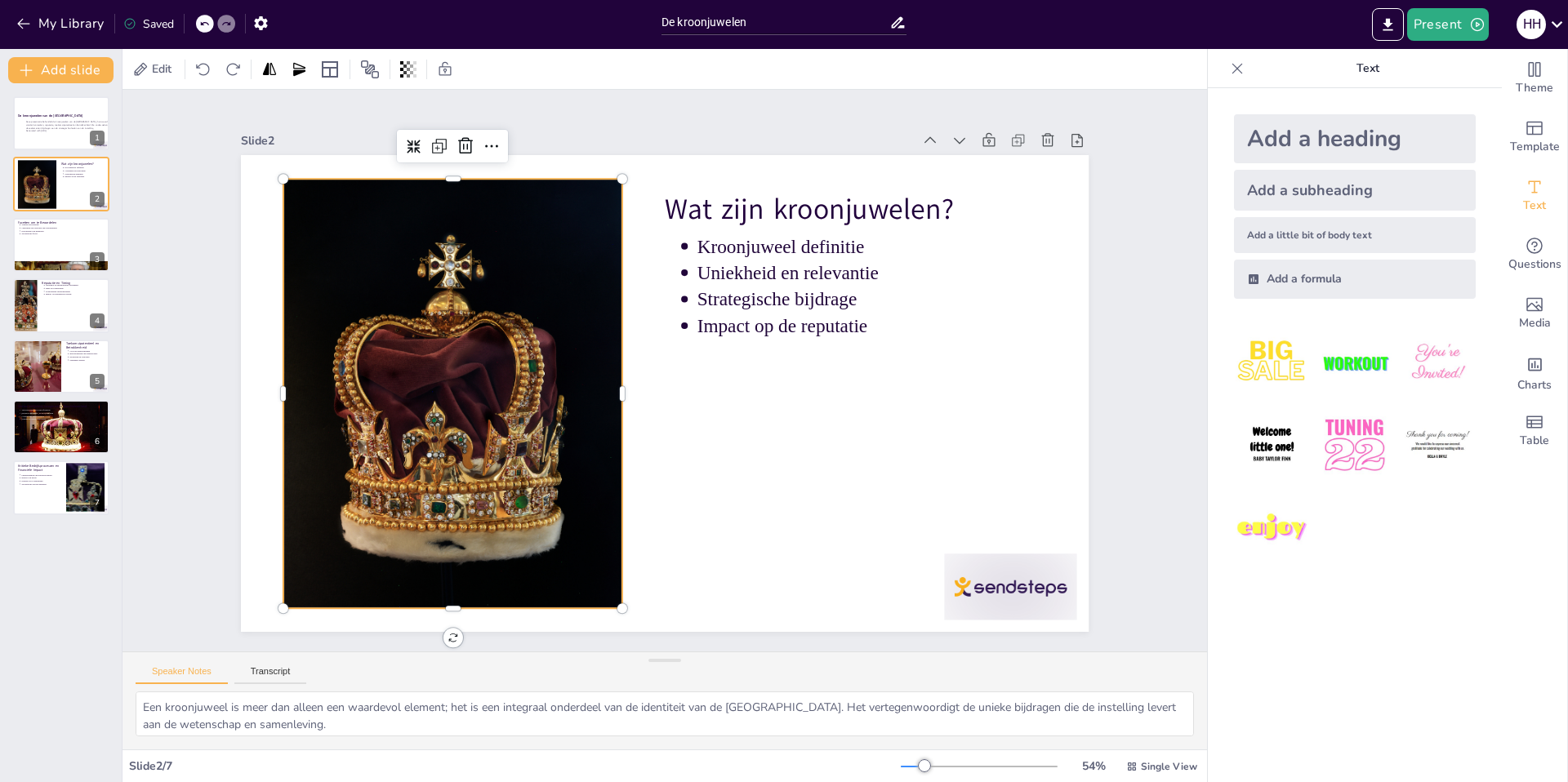
click at [461, 359] on div at bounding box center [452, 349] width 425 height 491
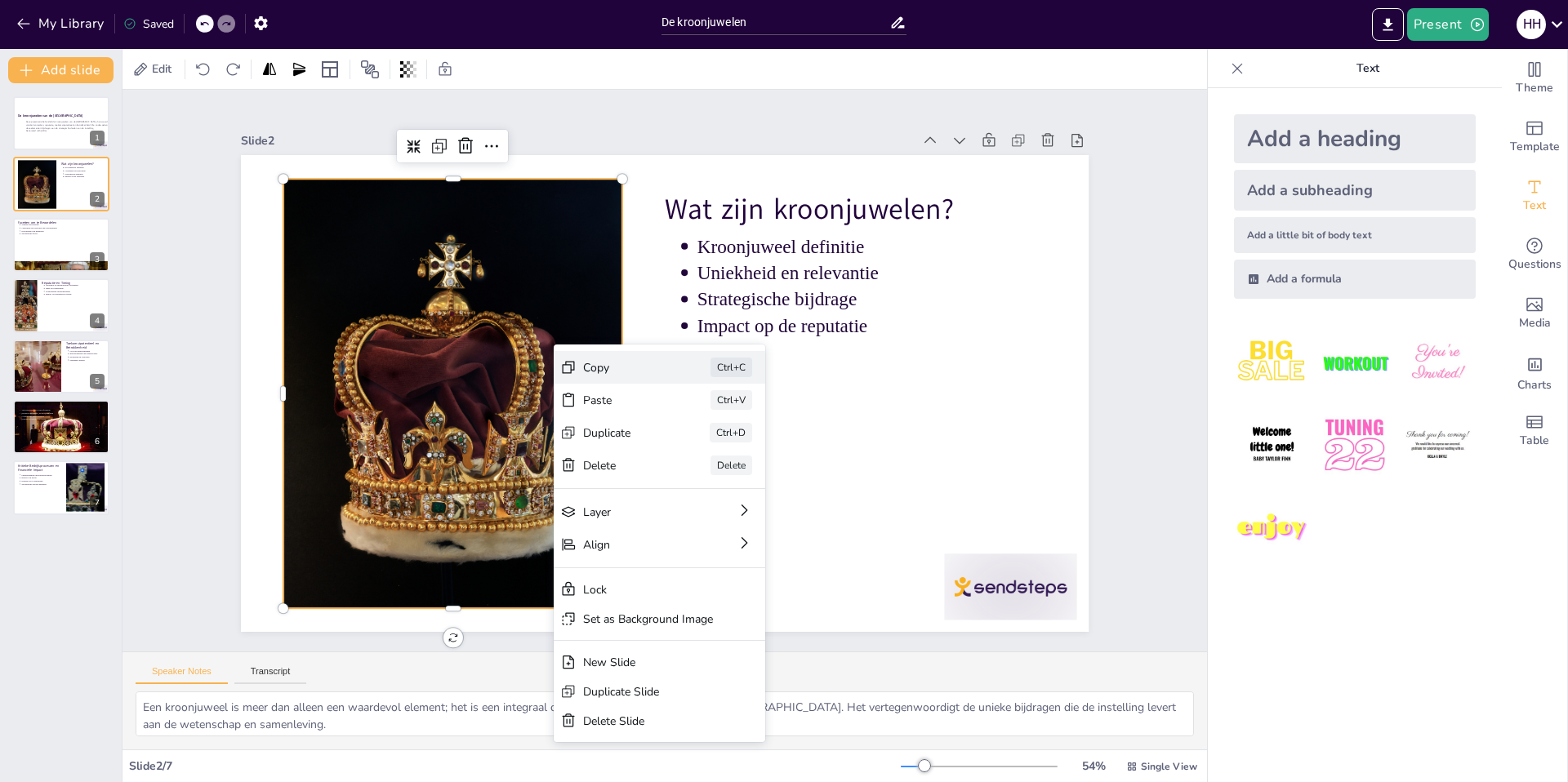
scroll to position [2, 0]
click at [577, 381] on div "Copy" at bounding box center [557, 422] width 40 height 82
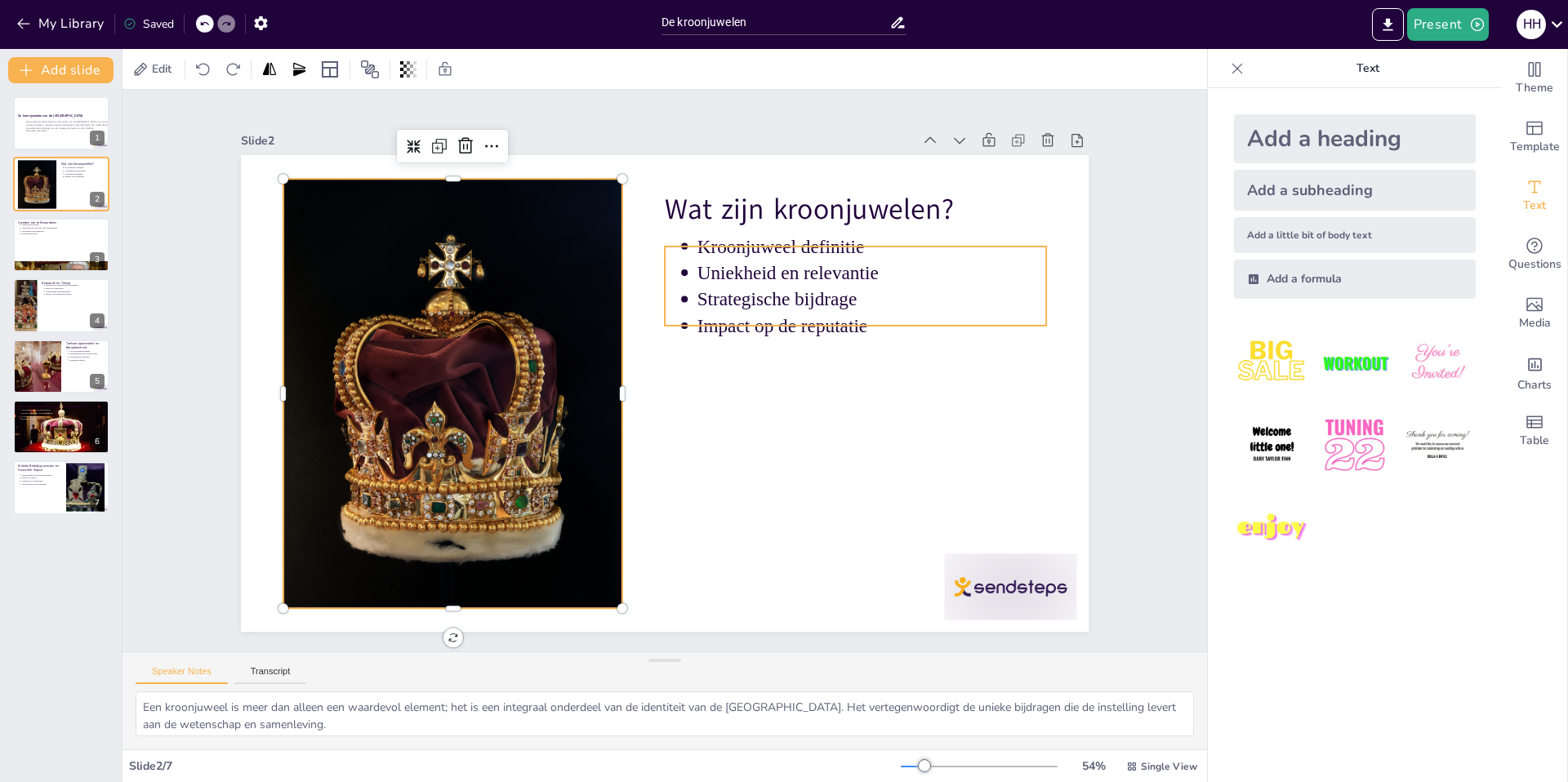
click at [855, 337] on p "Impact op de reputatie" at bounding box center [866, 435] width 316 height 198
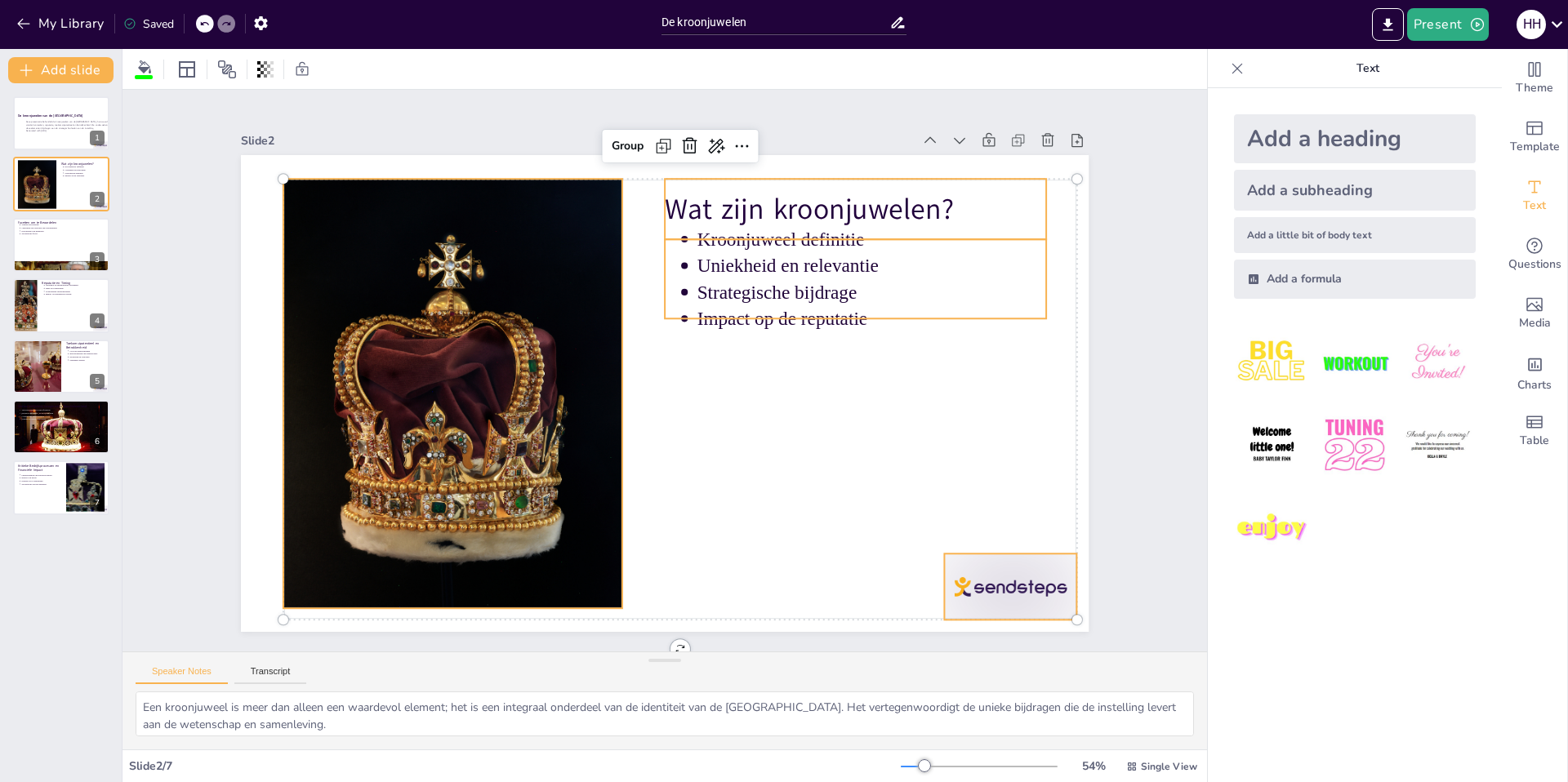
click at [863, 316] on p "Strategische bijdrage" at bounding box center [878, 429] width 298 height 227
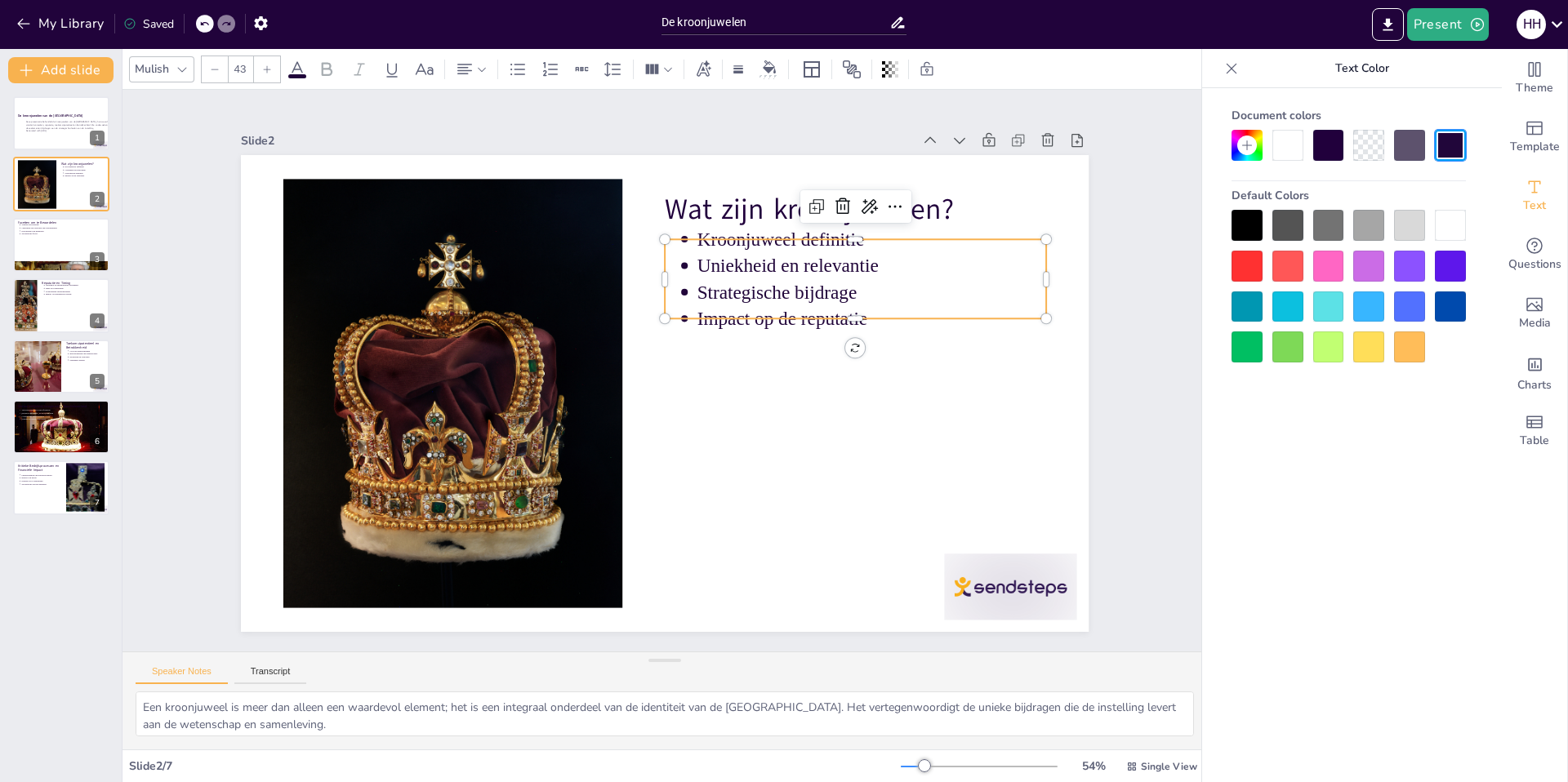
click at [796, 393] on p "Strategische bijdrage" at bounding box center [764, 568] width 63 height 350
click at [838, 294] on p "Strategische bijdrage" at bounding box center [885, 360] width 340 height 133
click at [757, 402] on p "Strategische bijdrage" at bounding box center [744, 577] width 27 height 349
click at [720, 435] on p "Strategische bijdrage" at bounding box center [607, 584] width 227 height 298
click at [592, 288] on p "Strategische bijdrage" at bounding box center [493, 230] width 198 height 316
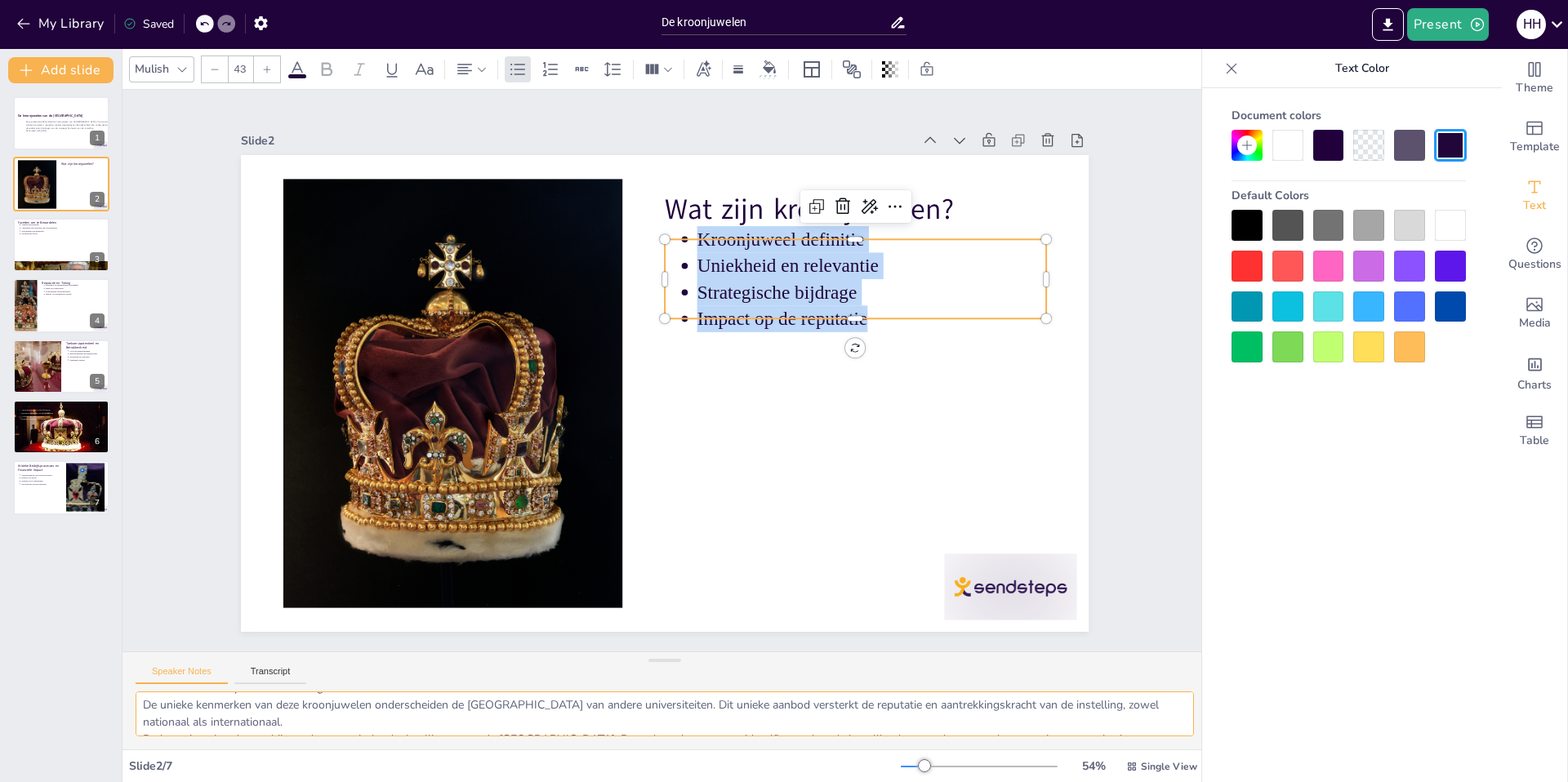
scroll to position [30, 0]
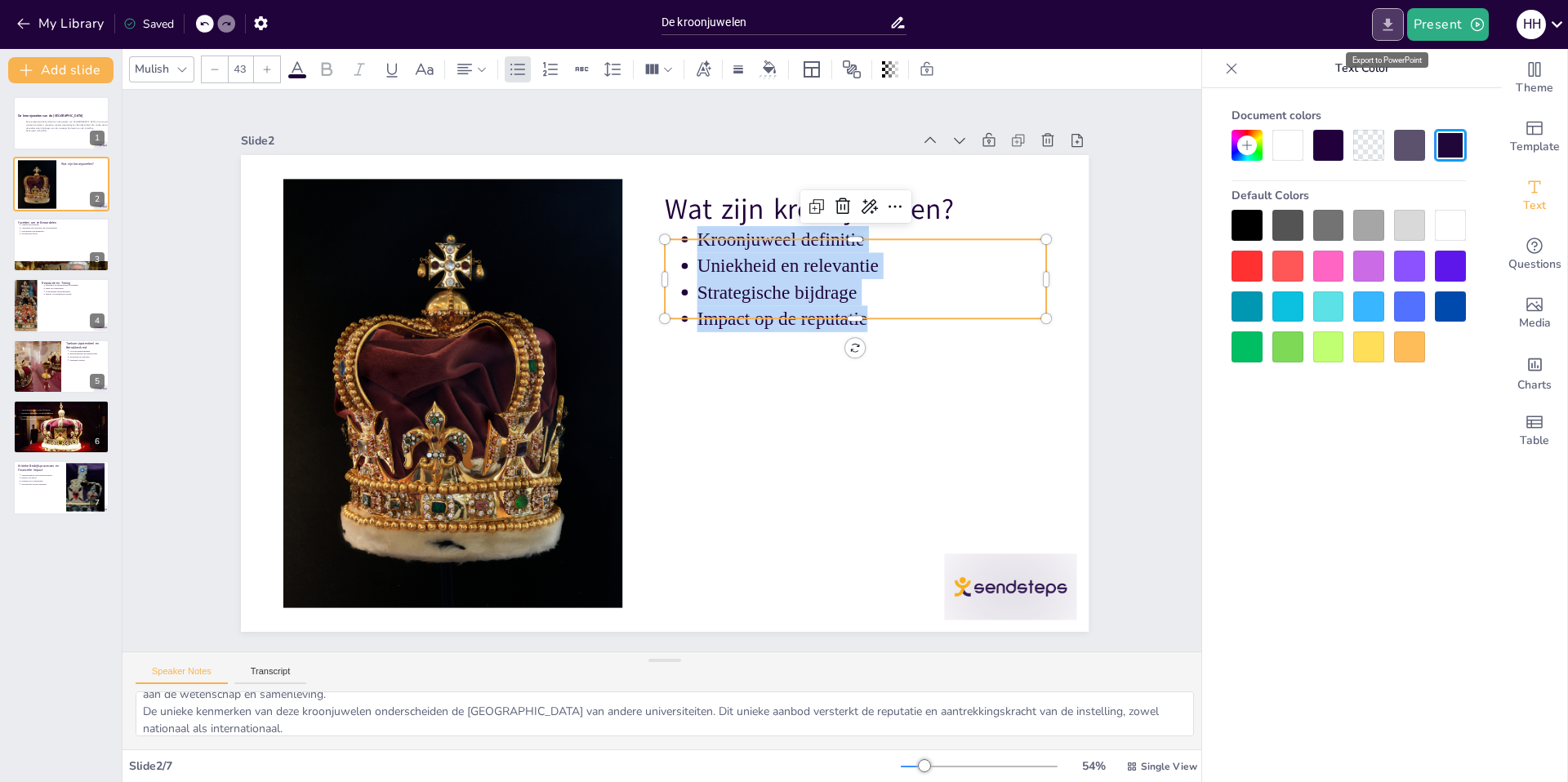
click at [1388, 23] on icon "Export to PowerPoint" at bounding box center [1387, 24] width 10 height 13
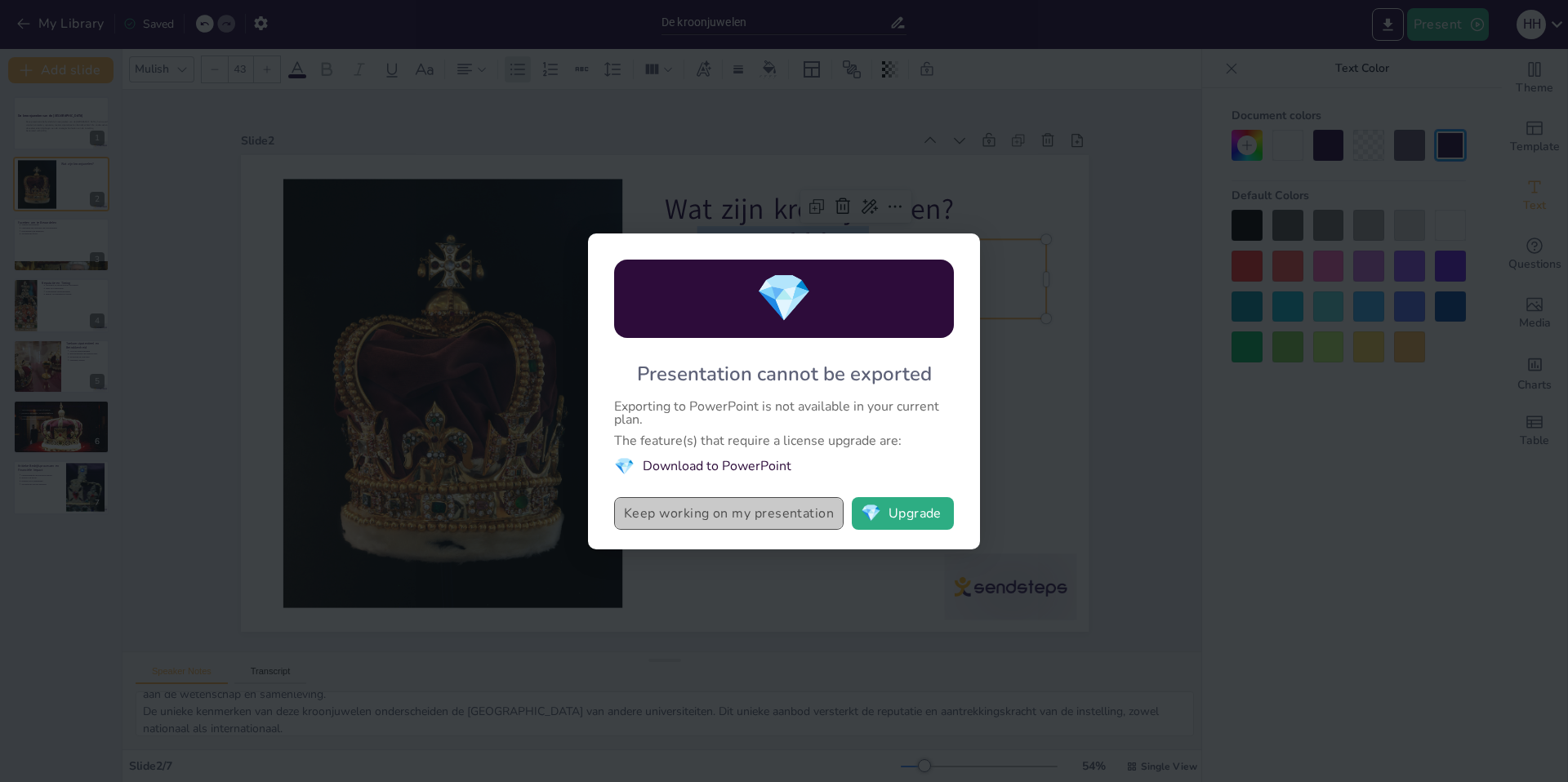
click at [751, 518] on button "Keep working on my presentation" at bounding box center [728, 513] width 229 height 32
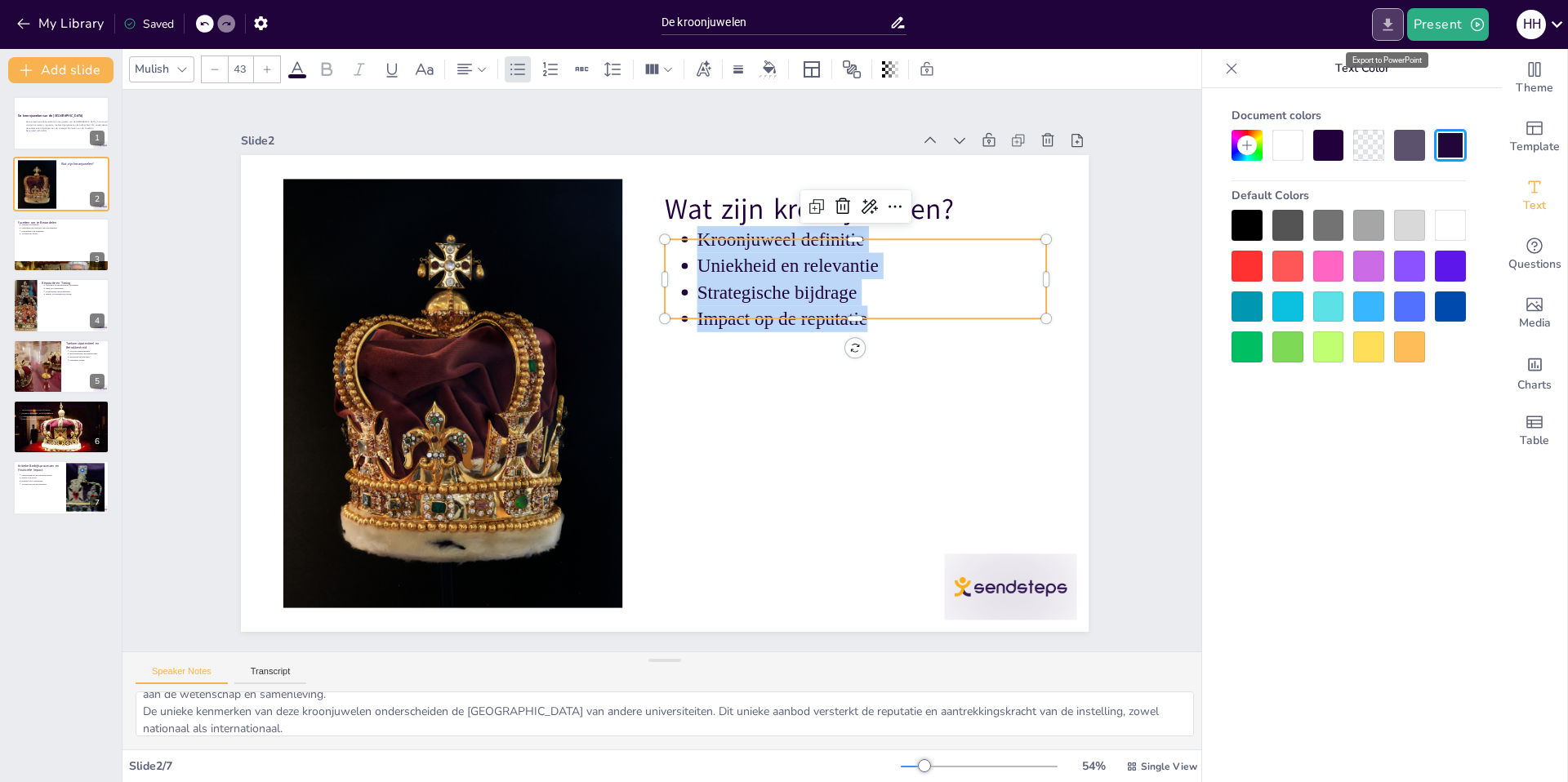
click at [1387, 23] on icon "Export to PowerPoint" at bounding box center [1387, 24] width 10 height 13
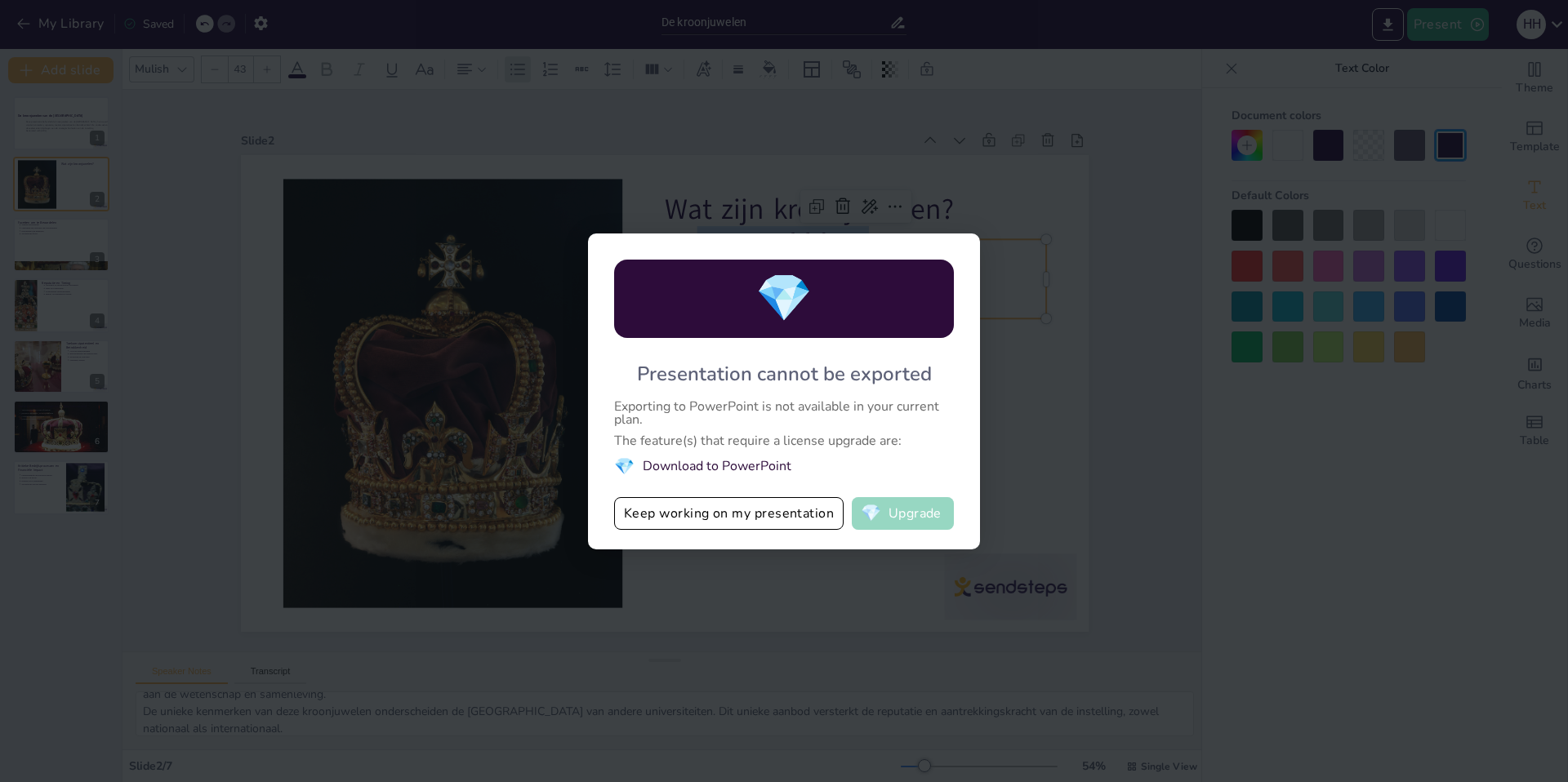
click at [918, 518] on button "💎 Upgrade" at bounding box center [903, 513] width 102 height 32
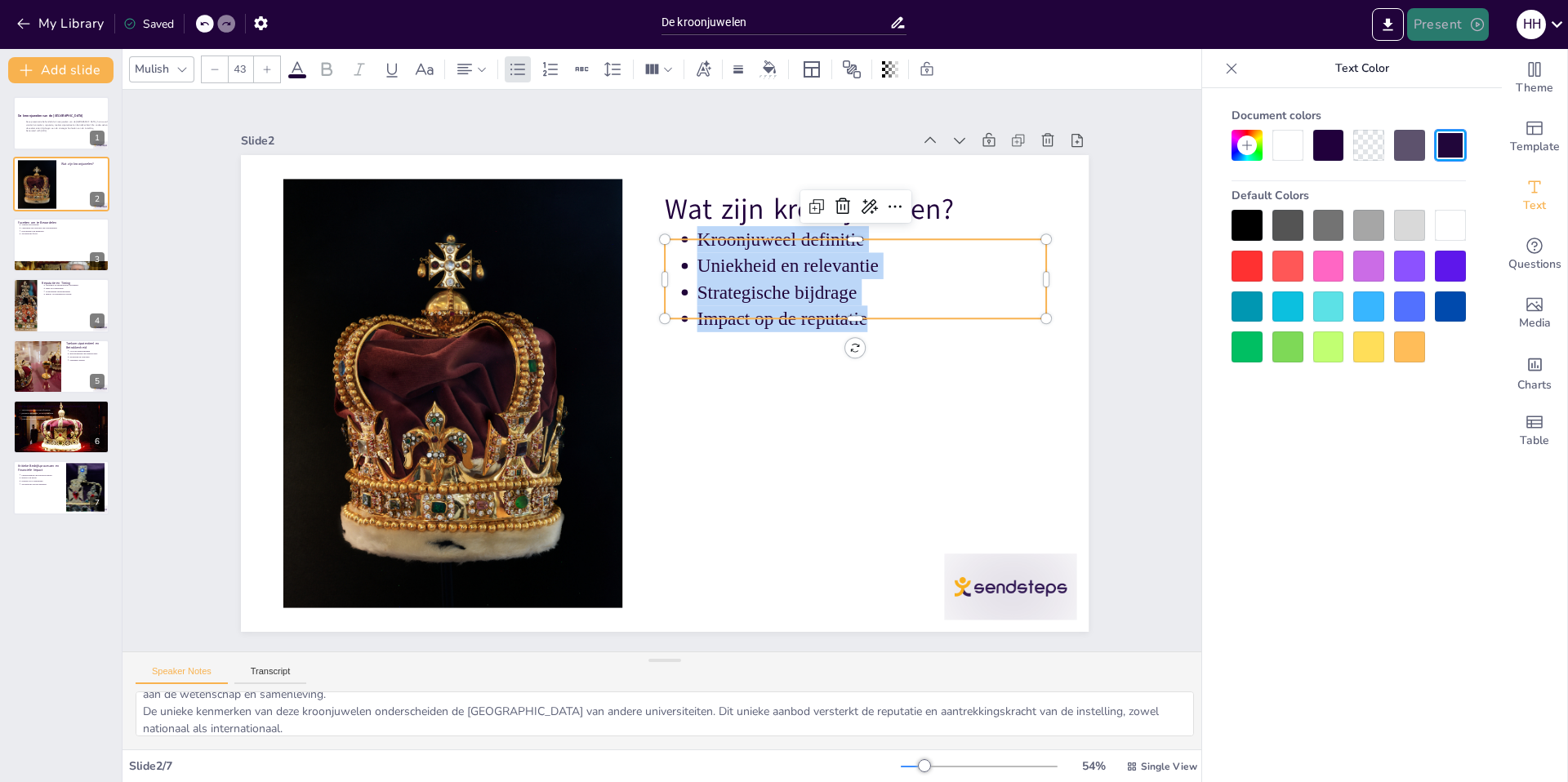
click at [1481, 21] on icon "button" at bounding box center [1478, 24] width 16 height 16
click at [1471, 58] on li "Preview presentation" at bounding box center [1472, 60] width 128 height 26
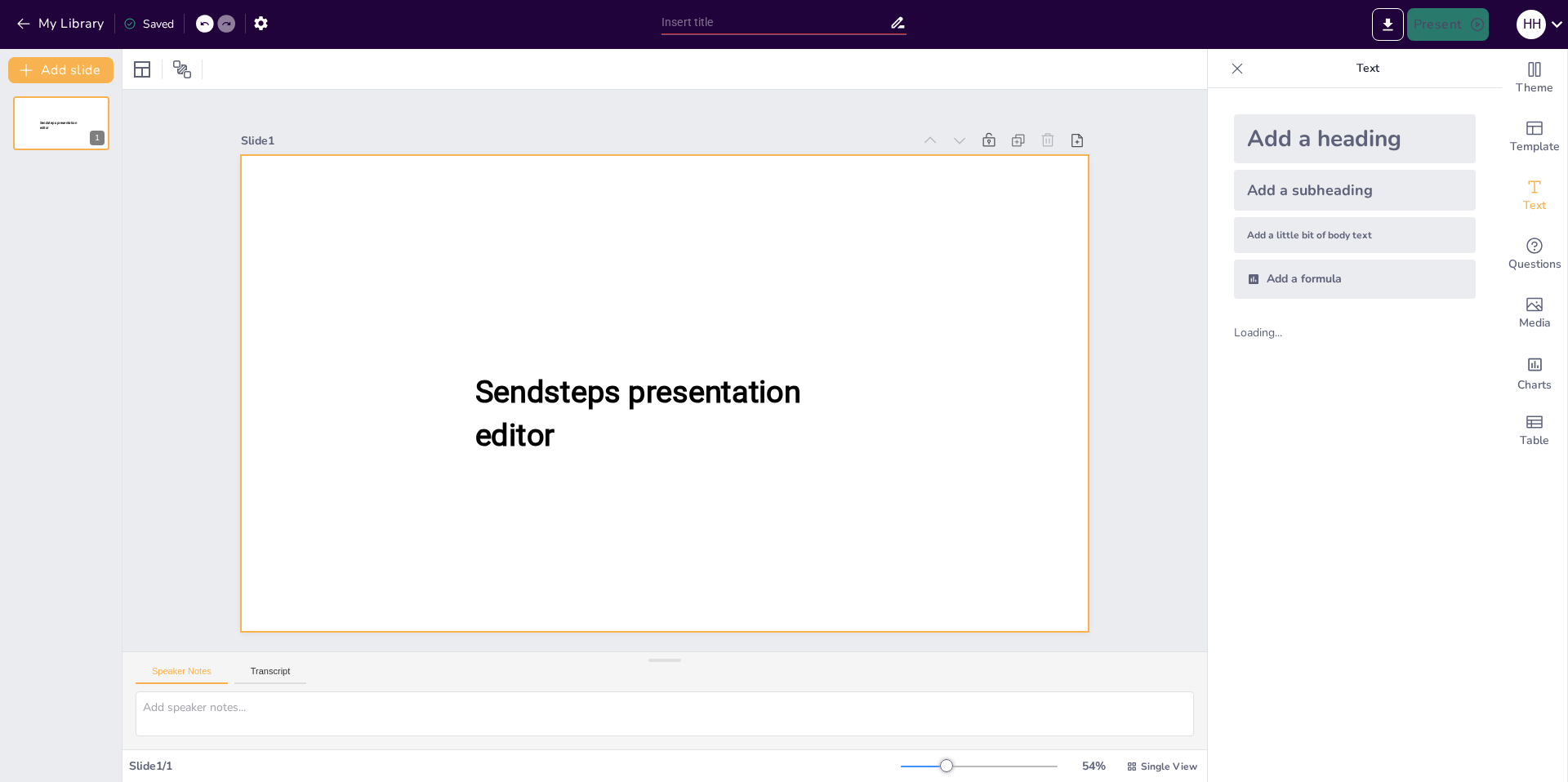
type input "De kroonjuwelen"
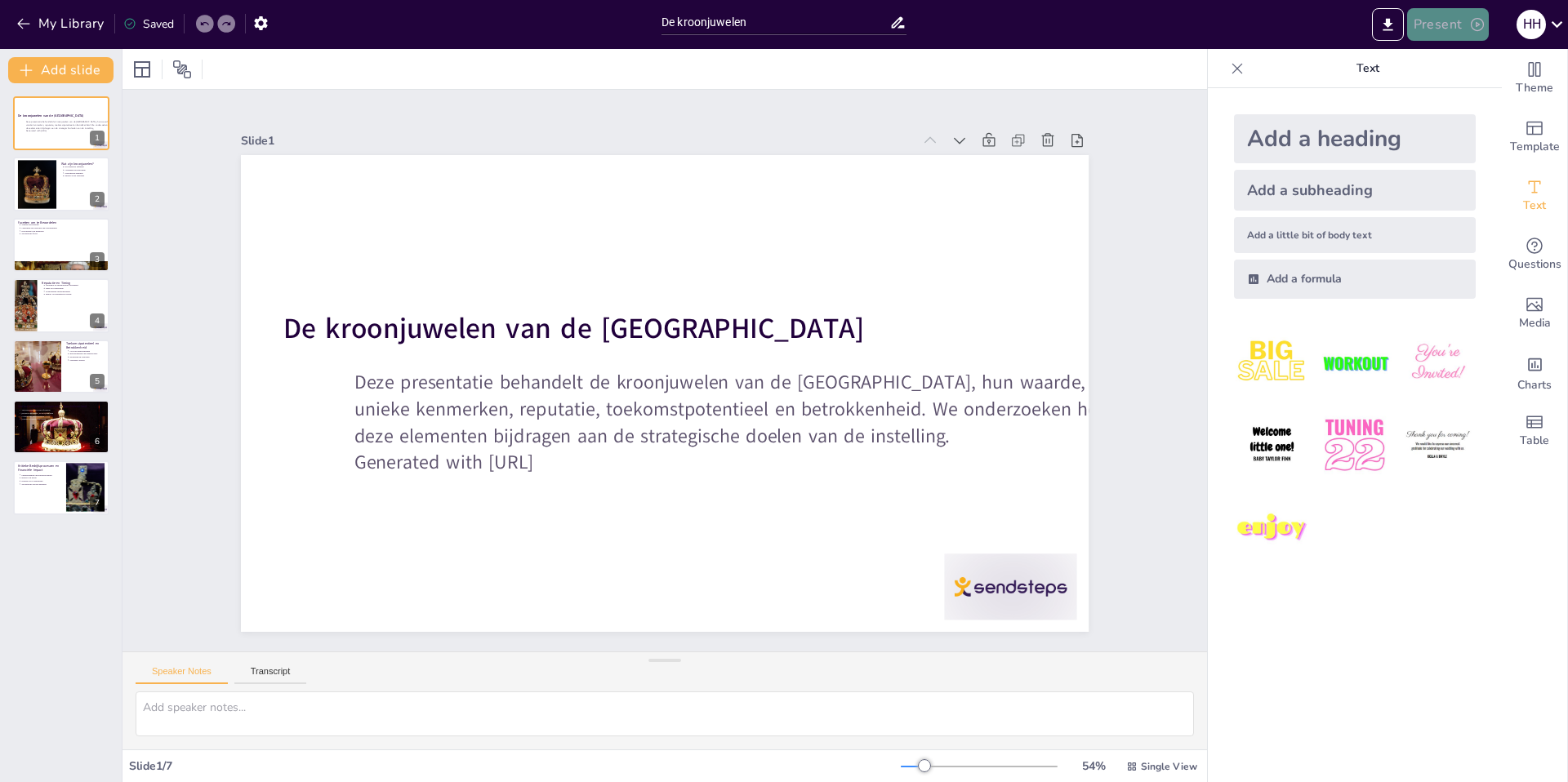
click at [1480, 20] on icon "button" at bounding box center [1478, 24] width 16 height 16
click at [1460, 97] on li "Play presentation" at bounding box center [1472, 100] width 128 height 26
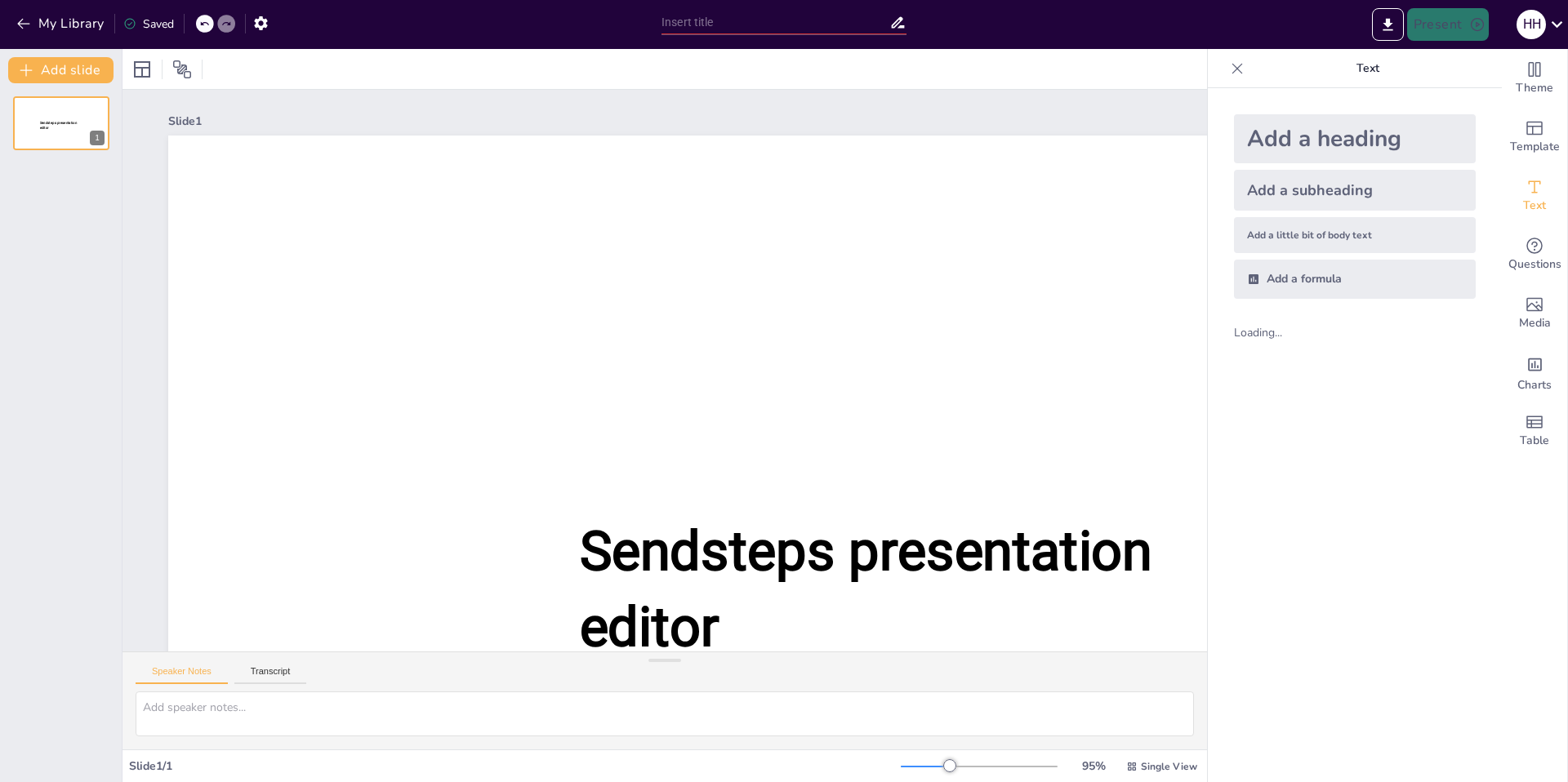
type input "De kroonjuwelen"
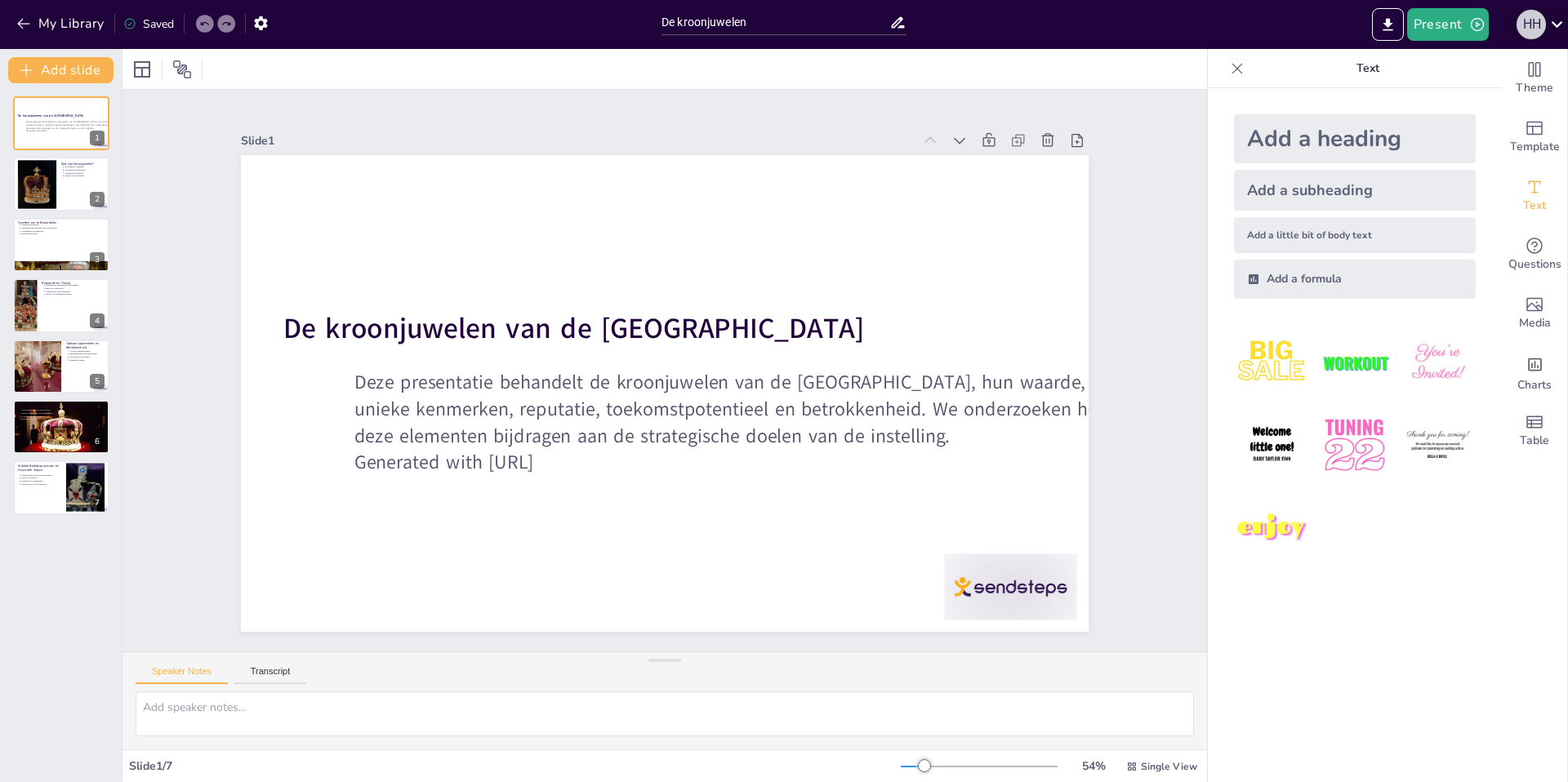
click at [1539, 27] on div "H H" at bounding box center [1531, 24] width 30 height 30
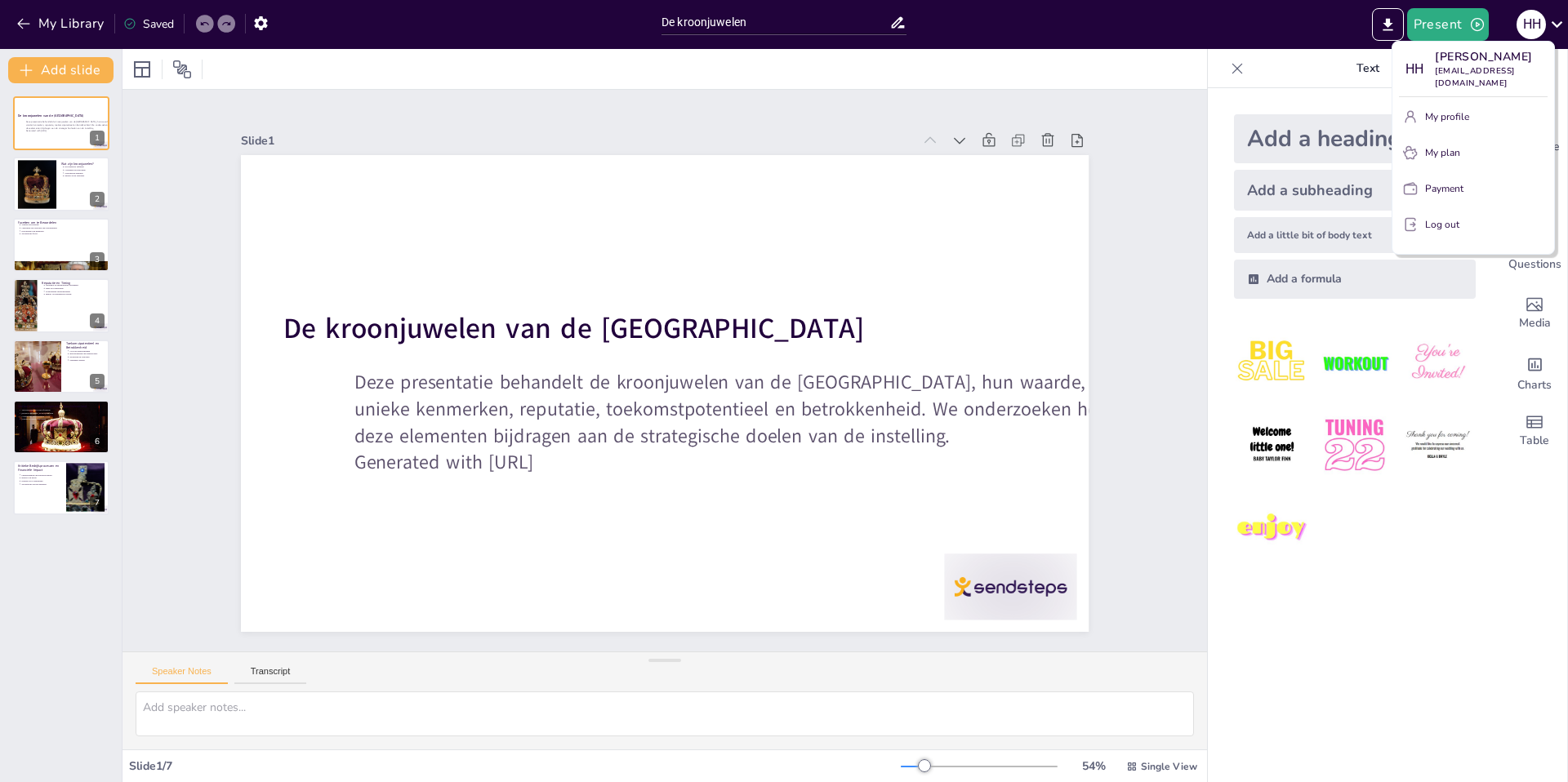
click at [1442, 217] on p "Log out" at bounding box center [1443, 224] width 34 height 14
